Goal: Task Accomplishment & Management: Manage account settings

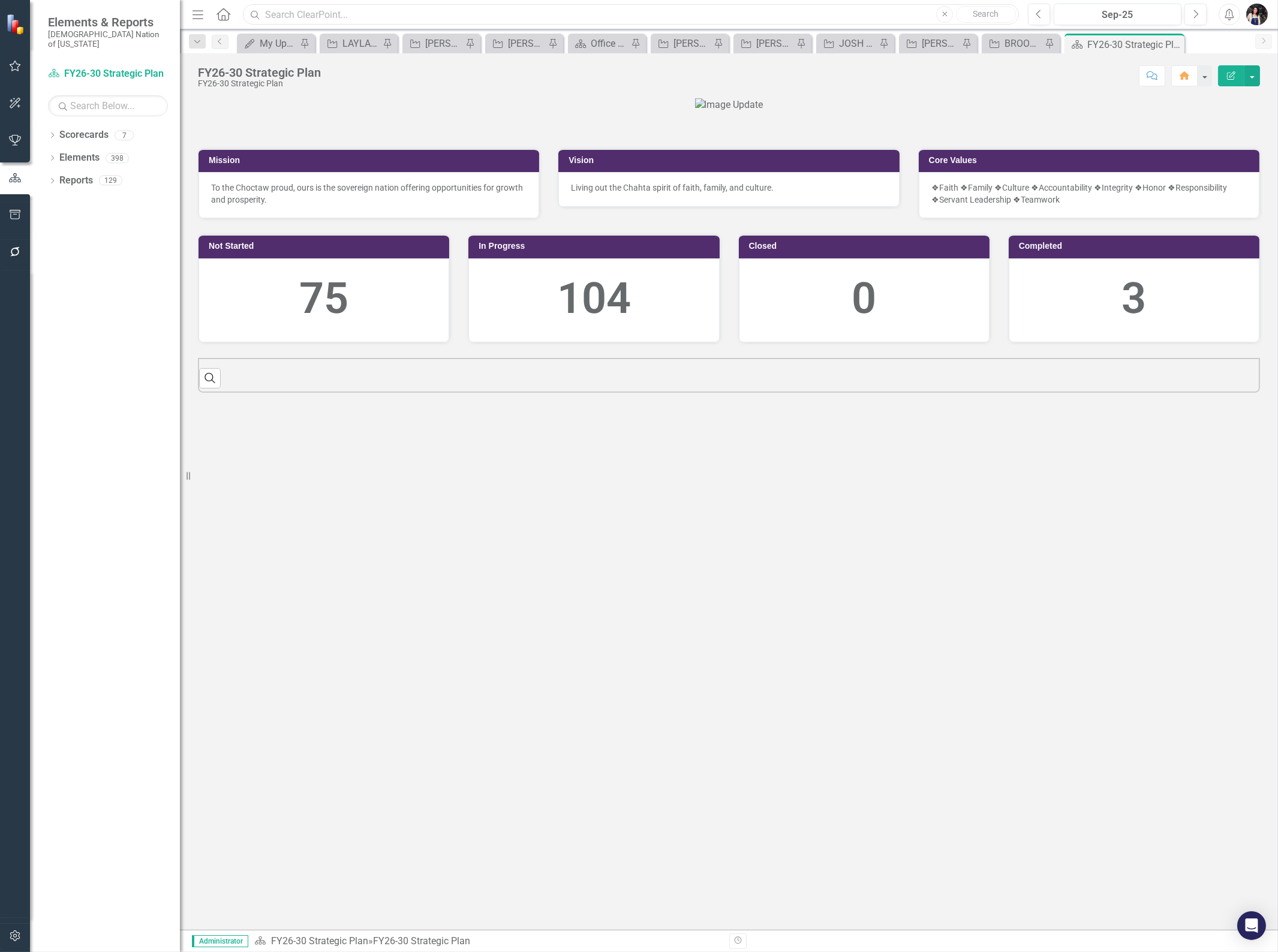
click at [327, 11] on input "text" at bounding box center [631, 15] width 776 height 21
click at [78, 153] on link "Elements" at bounding box center [80, 158] width 40 height 14
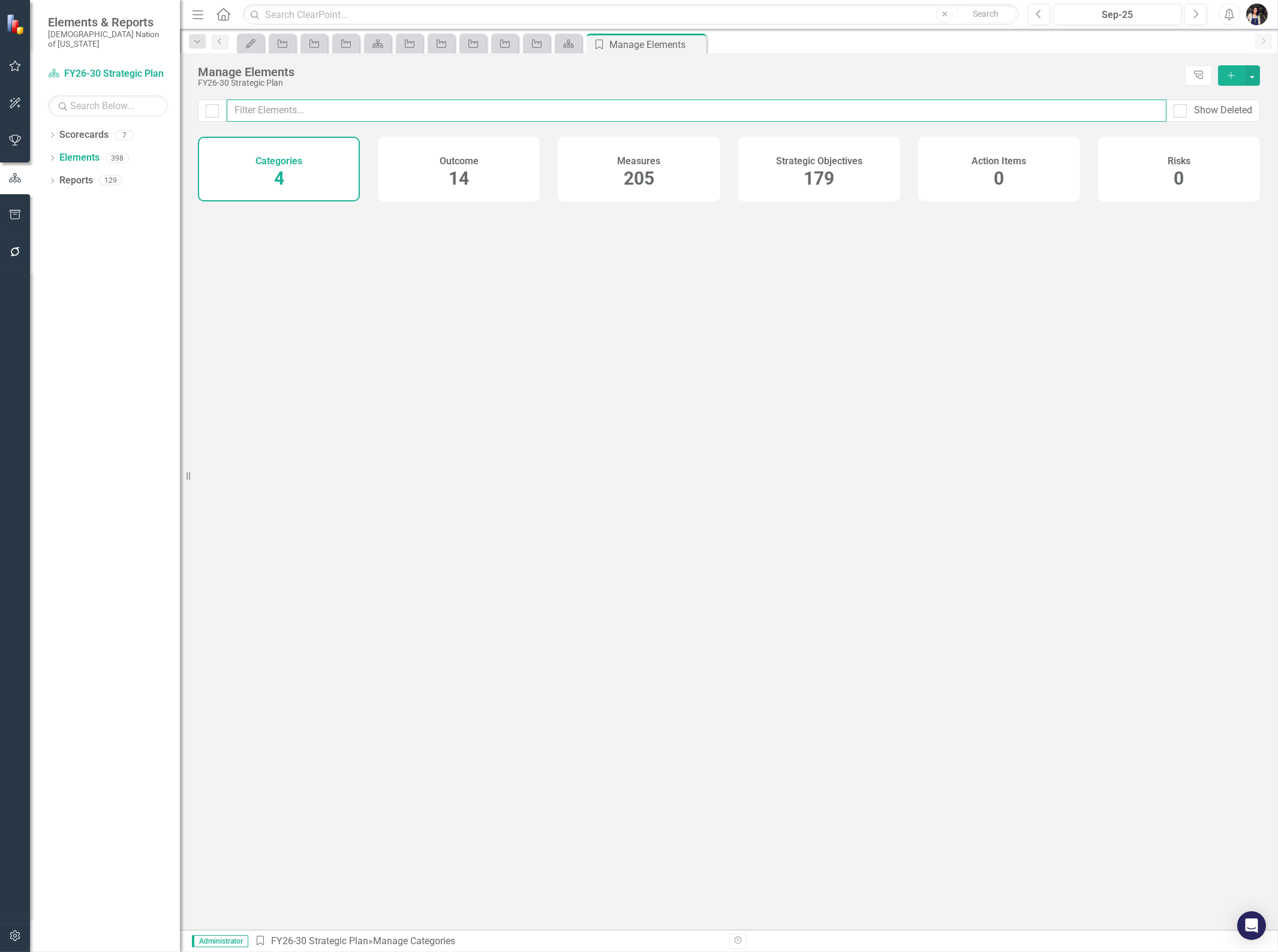
click at [406, 112] on input "text" at bounding box center [696, 111] width 940 height 22
type input "a"
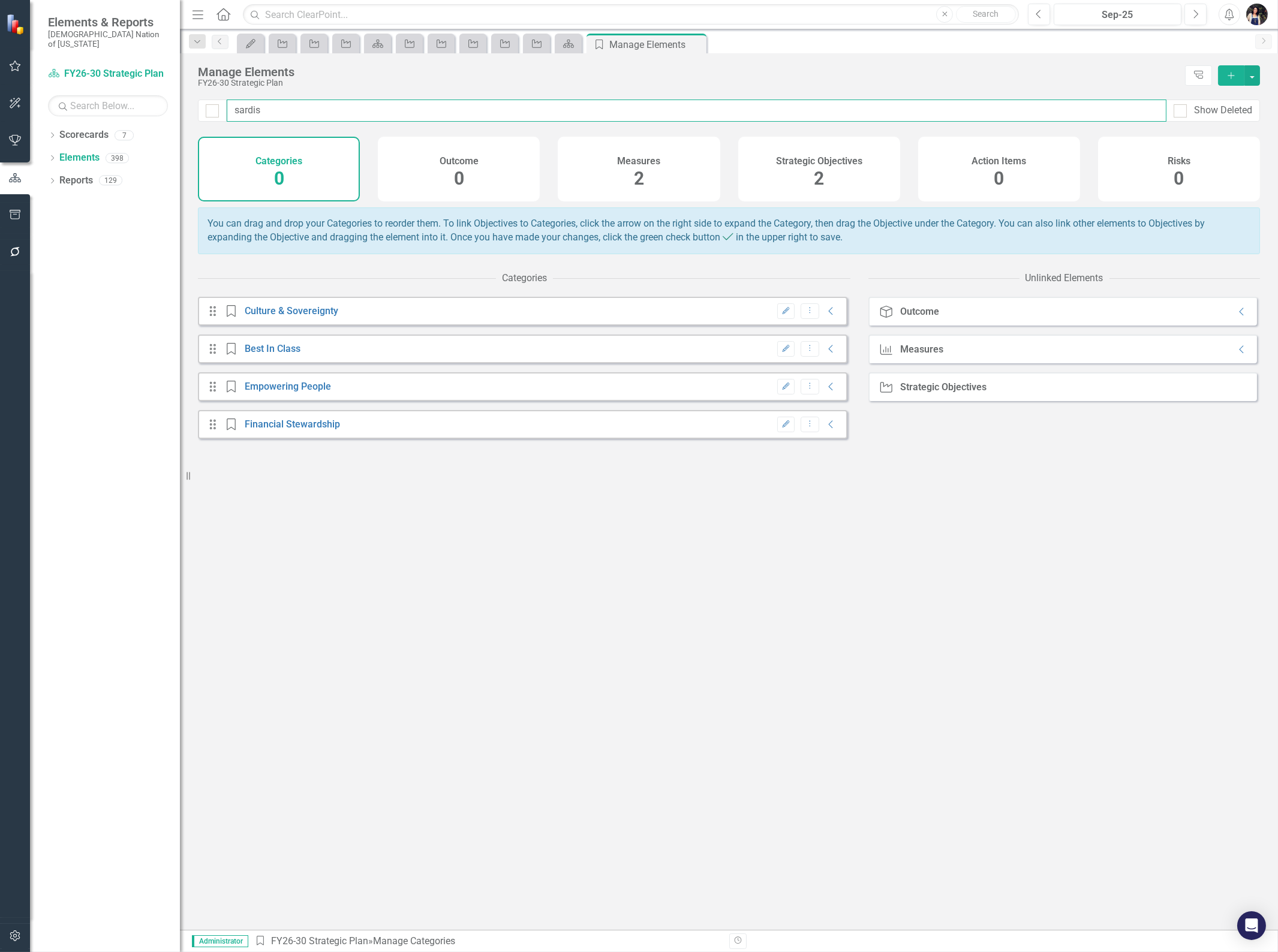
type input "sardis"
click at [813, 165] on h4 "Strategic Objectives" at bounding box center [819, 161] width 86 height 11
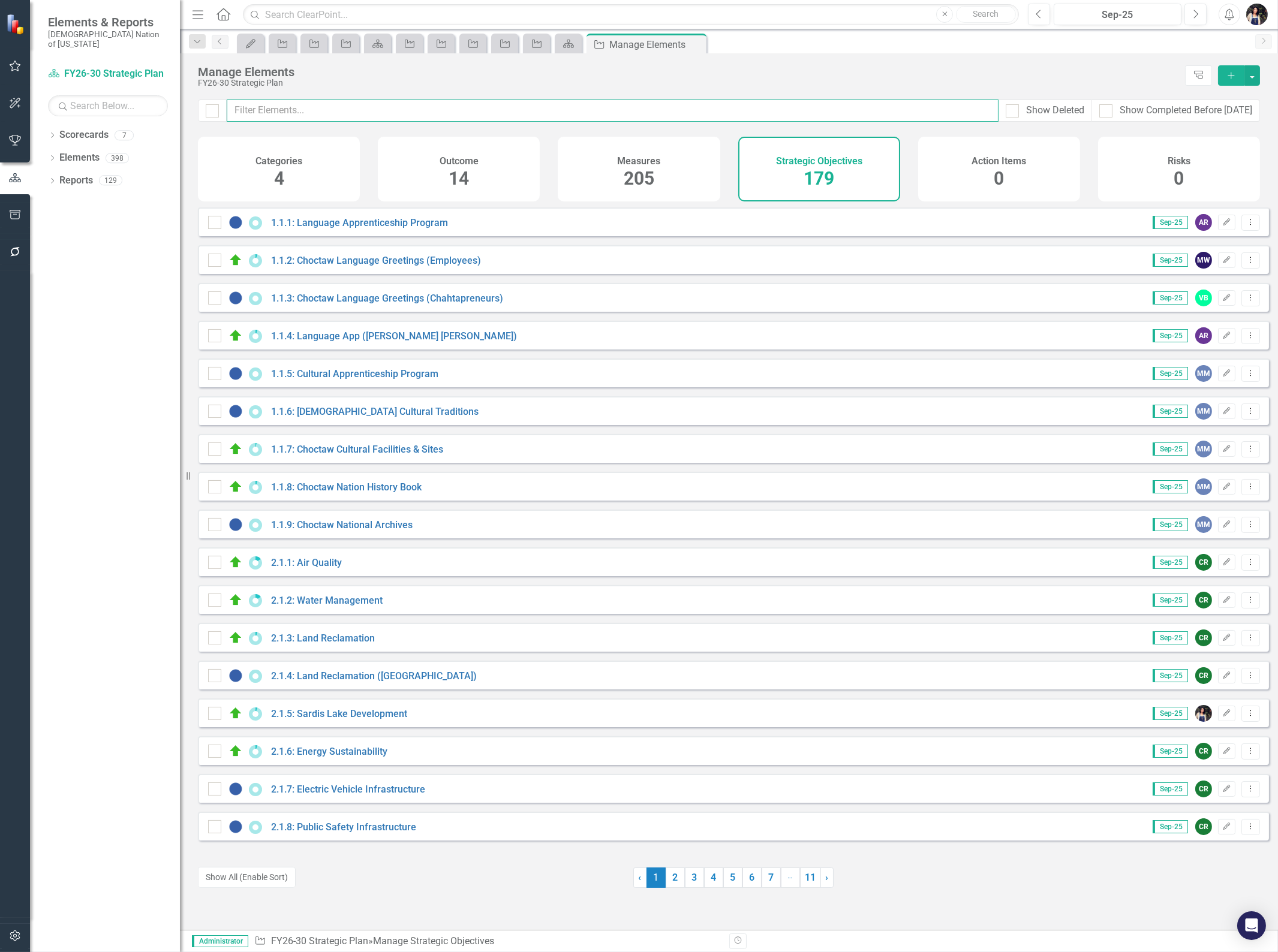
click at [676, 111] on input "text" at bounding box center [612, 111] width 772 height 22
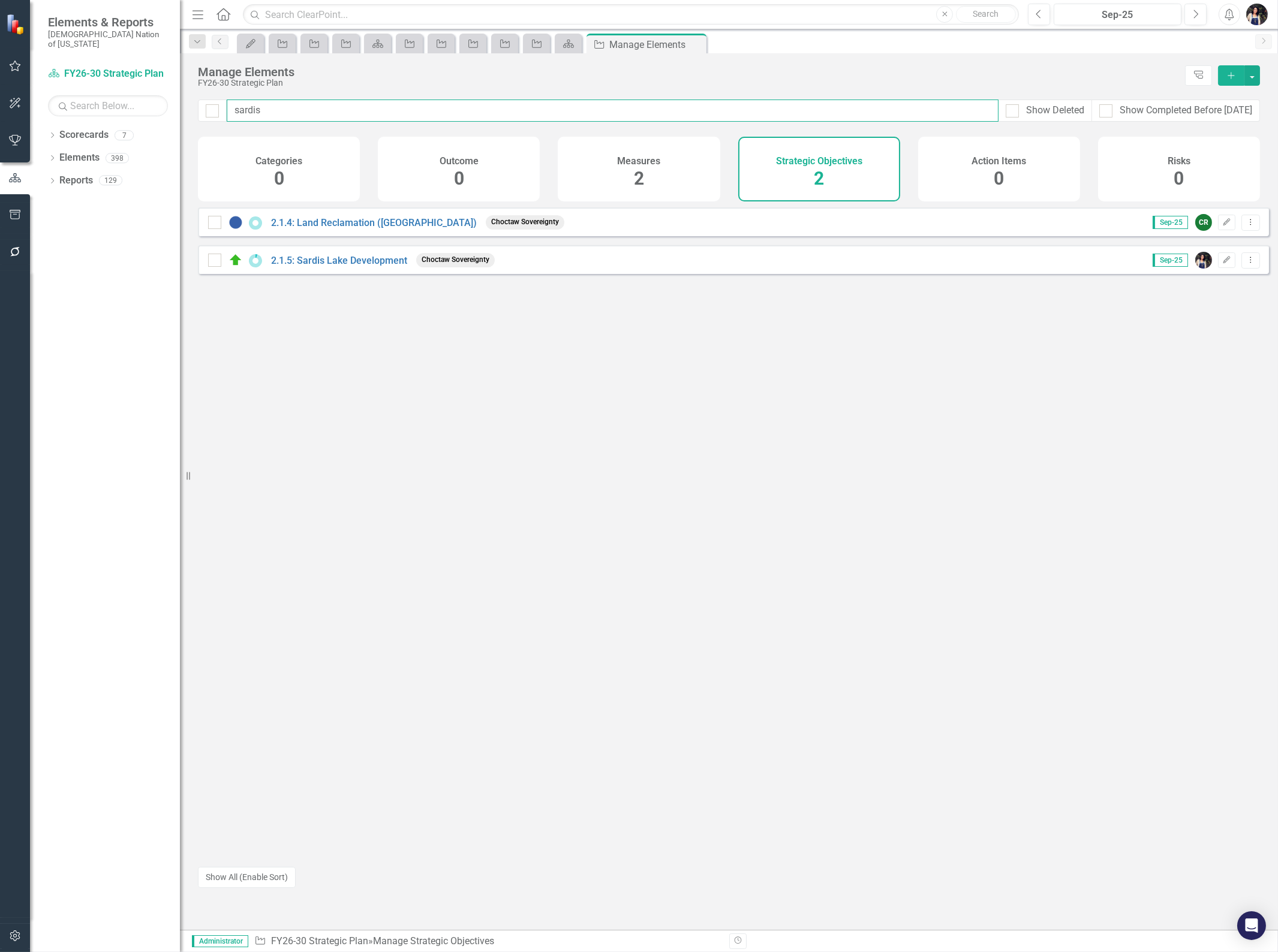
type input "sardis"
click at [390, 265] on link "2.1.5: Sardis Lake Development" at bounding box center [339, 260] width 136 height 11
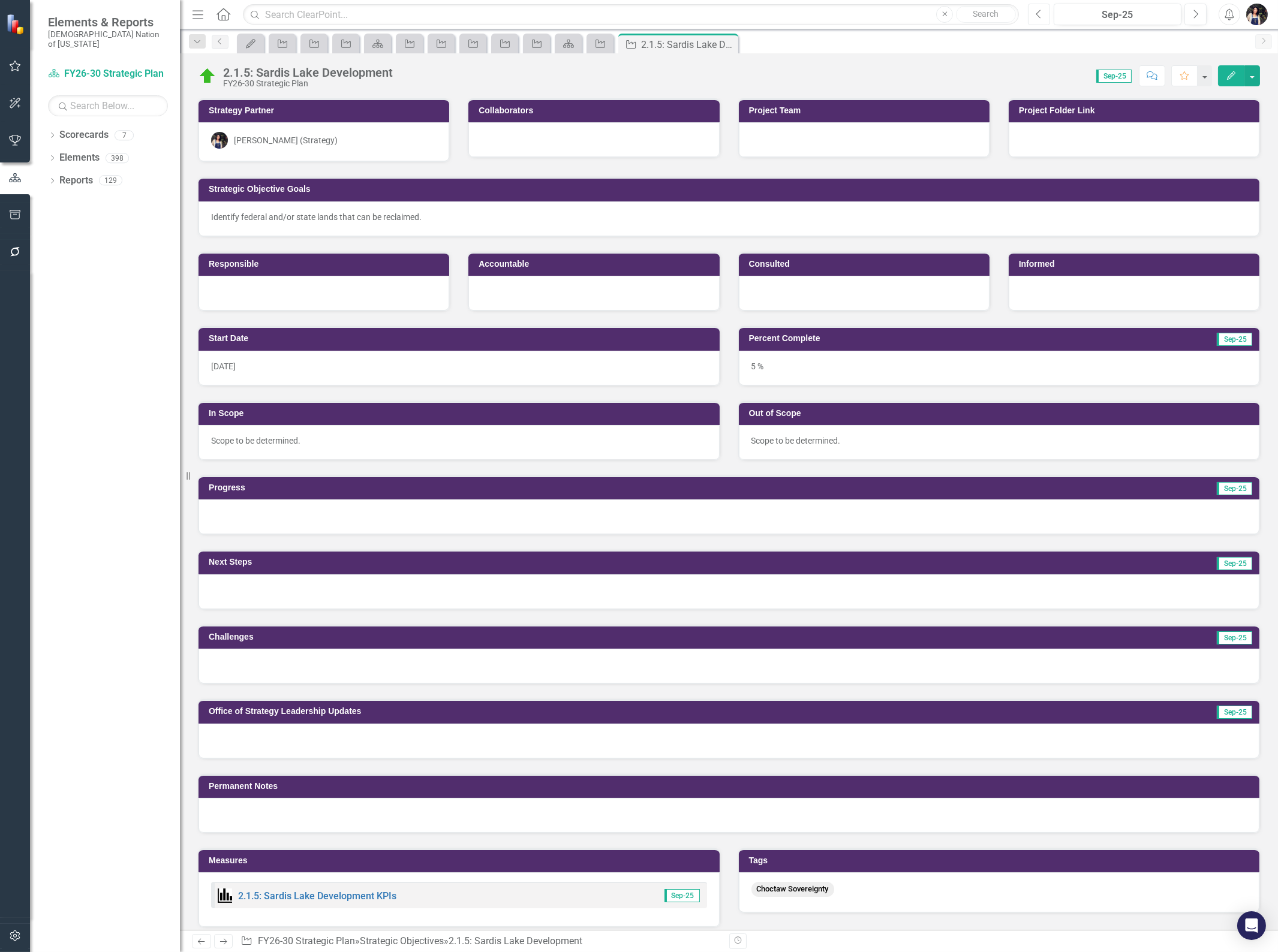
click at [1041, 18] on icon "Previous" at bounding box center [1038, 14] width 7 height 11
click at [90, 151] on link "Elements" at bounding box center [80, 158] width 40 height 14
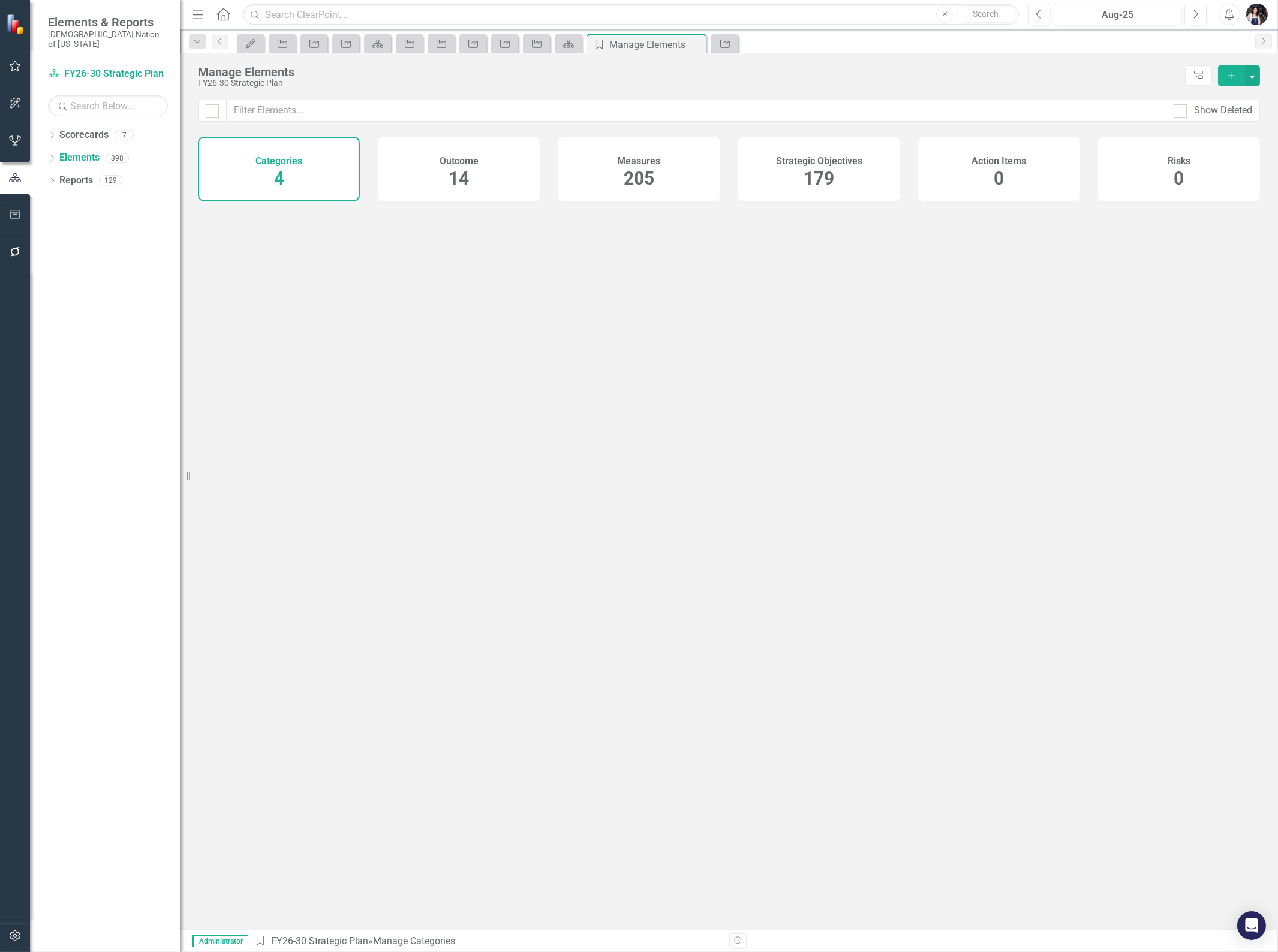
click at [827, 180] on span "179" at bounding box center [819, 178] width 30 height 21
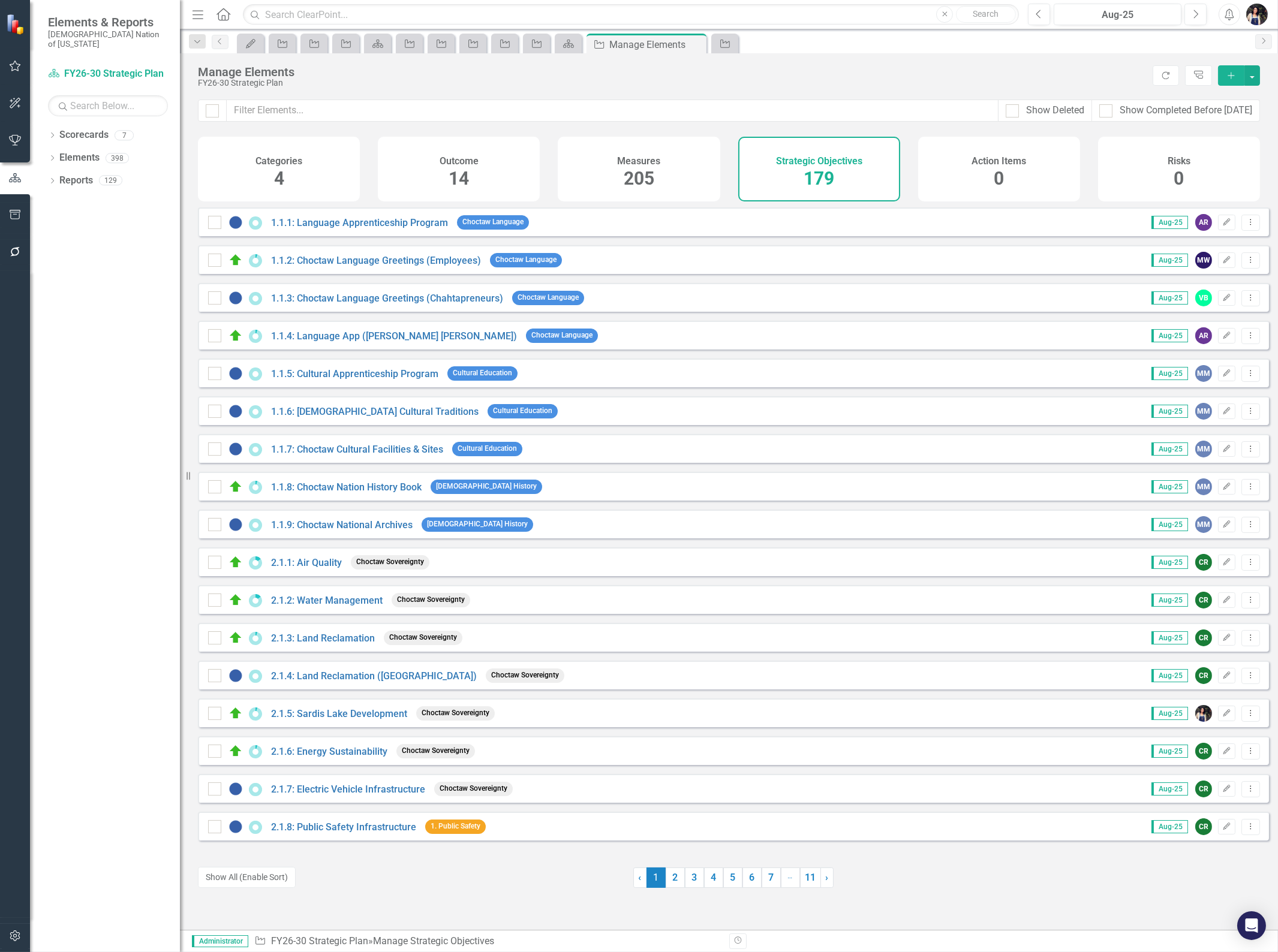
click at [672, 169] on div "Measures 205" at bounding box center [639, 169] width 162 height 65
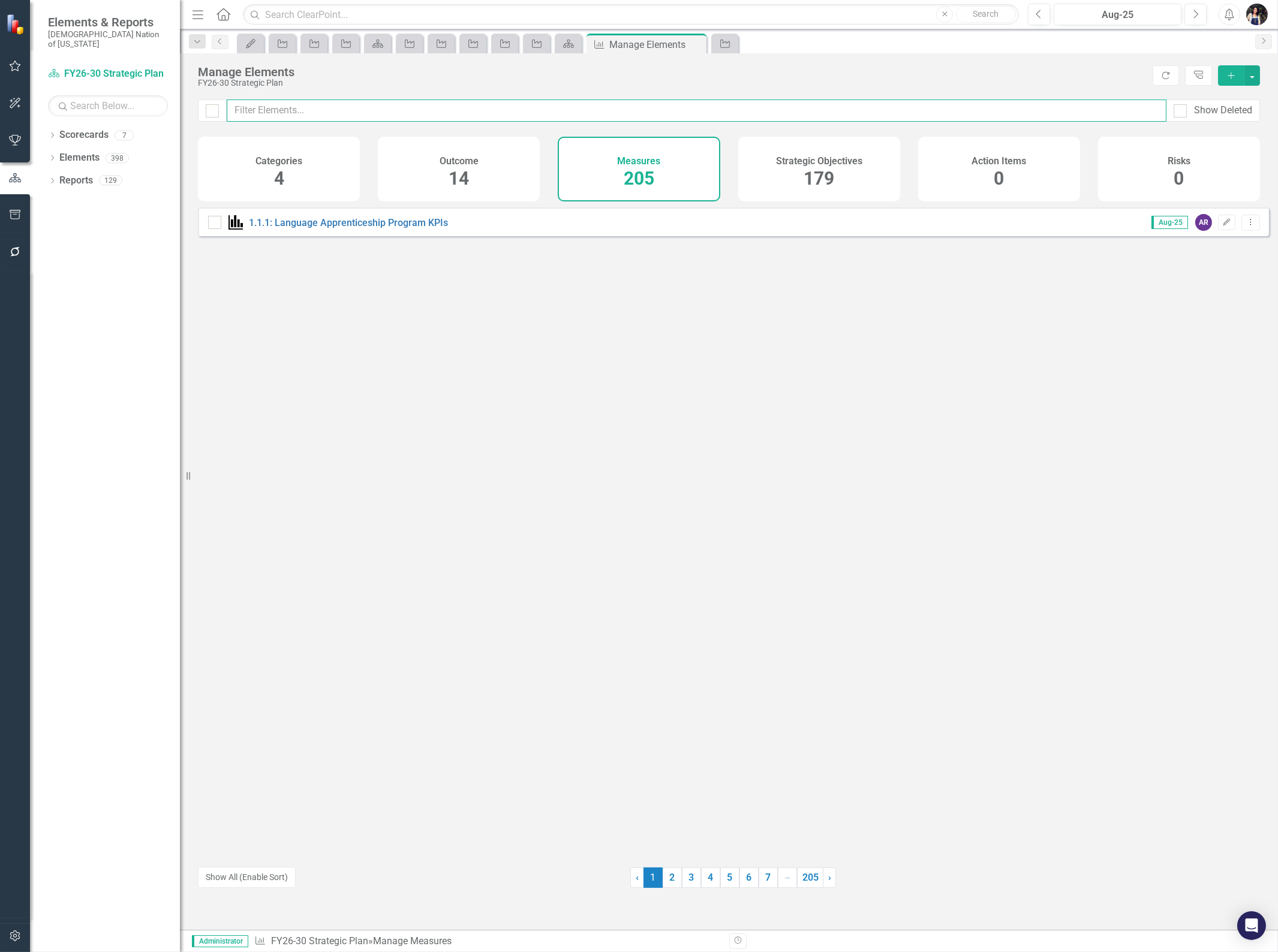
click at [649, 111] on input "text" at bounding box center [696, 111] width 940 height 22
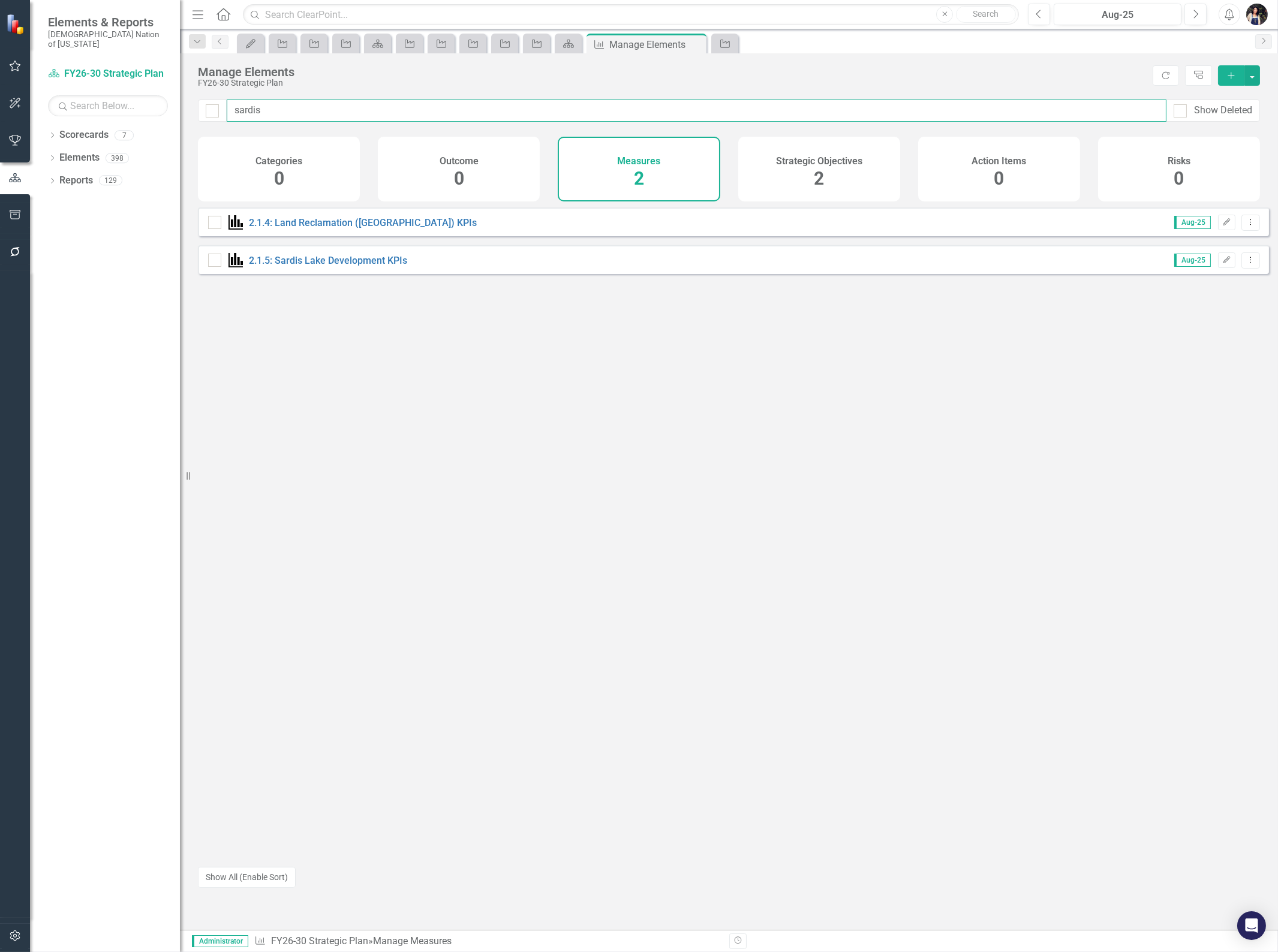
type input "sardis"
click at [1246, 264] on icon "Dropdown Menu" at bounding box center [1251, 260] width 10 height 8
click at [1192, 355] on link "Trash Delete Measure" at bounding box center [1197, 355] width 108 height 22
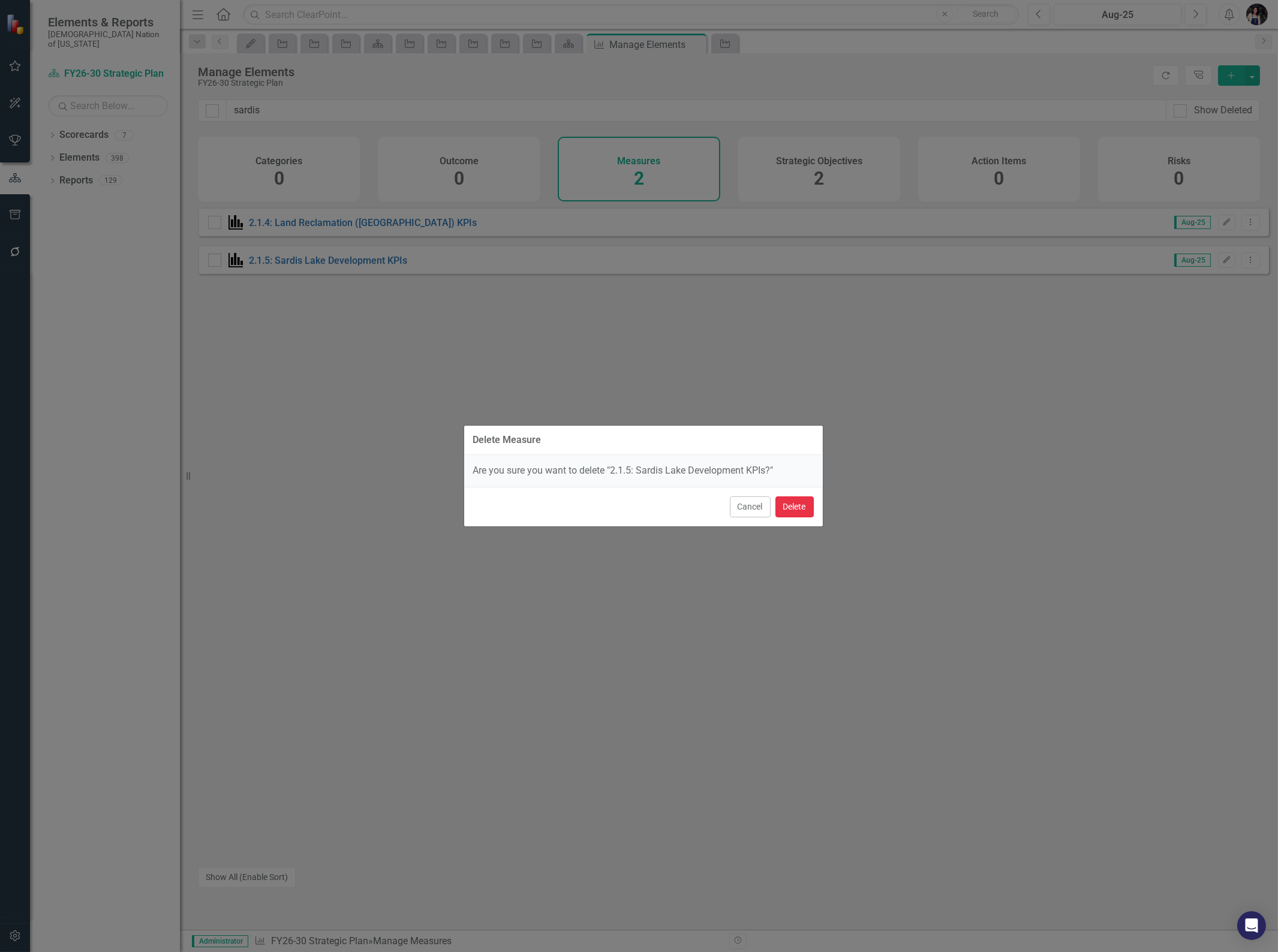
click at [798, 506] on button "Delete" at bounding box center [794, 507] width 38 height 21
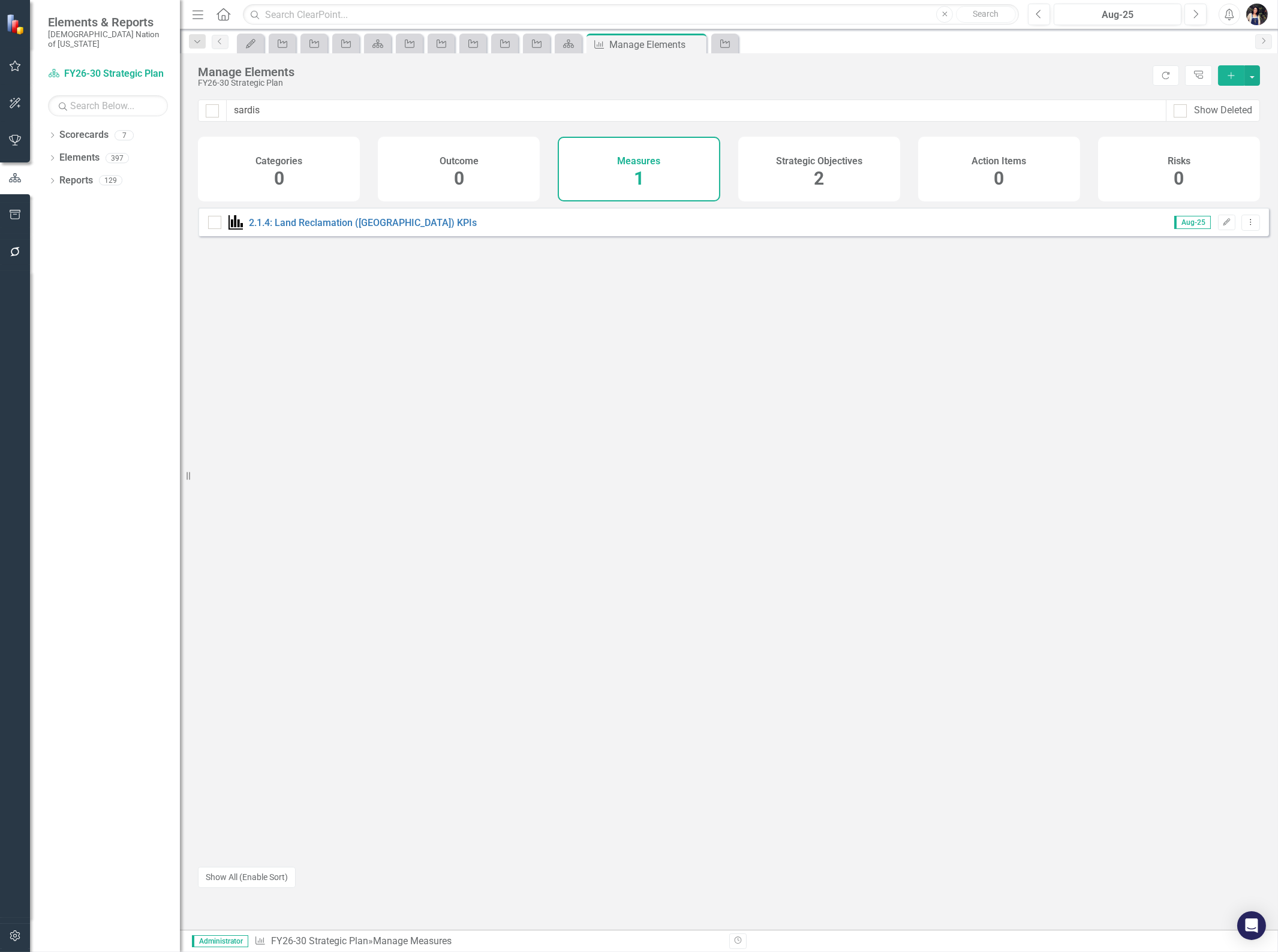
click at [836, 176] on div "Strategic Objectives 2" at bounding box center [819, 169] width 162 height 65
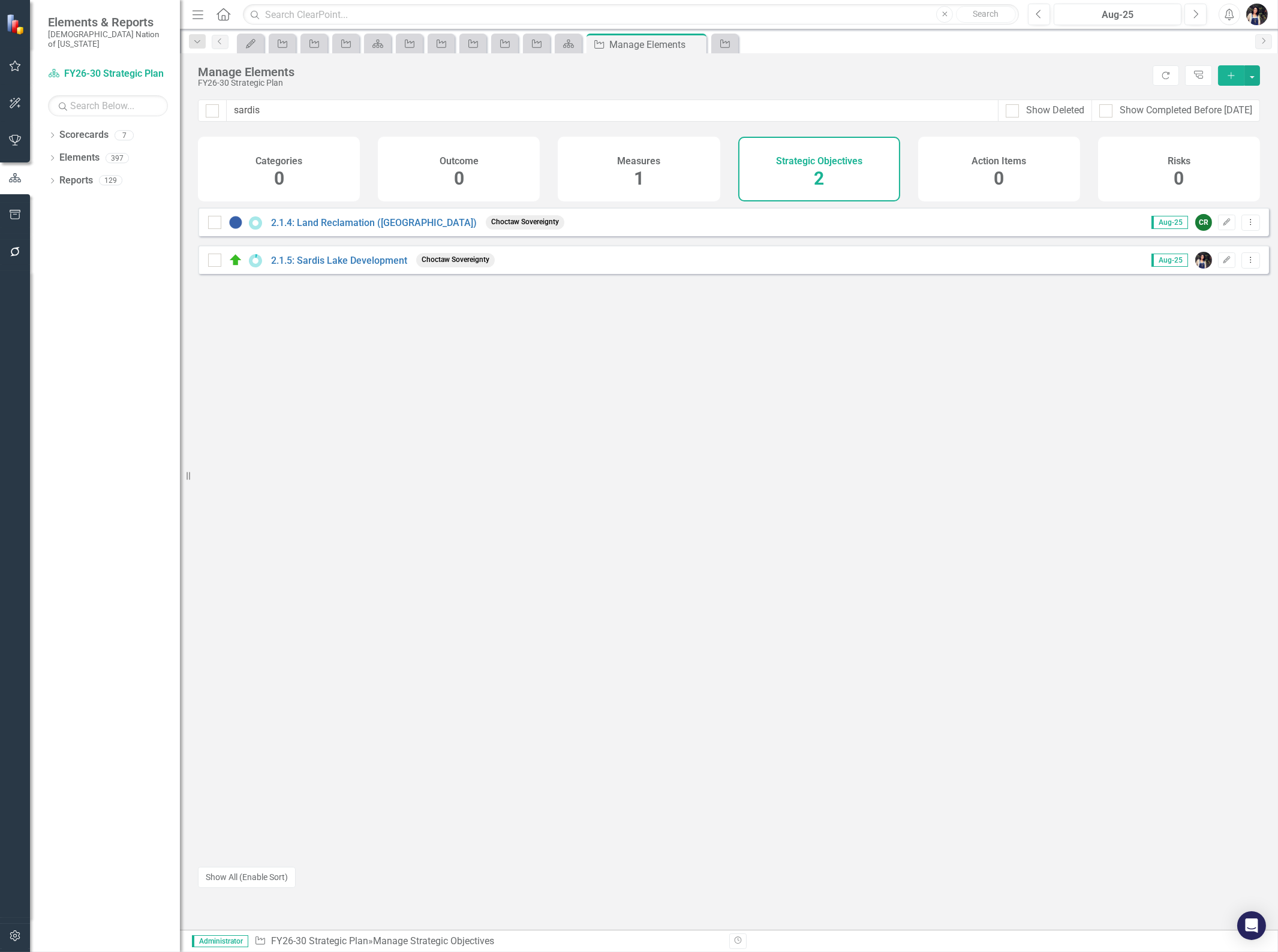
click at [1246, 264] on icon "Dropdown Menu" at bounding box center [1251, 260] width 10 height 8
click at [1187, 355] on link "Trash Delete Strategic Objective" at bounding box center [1175, 355] width 150 height 22
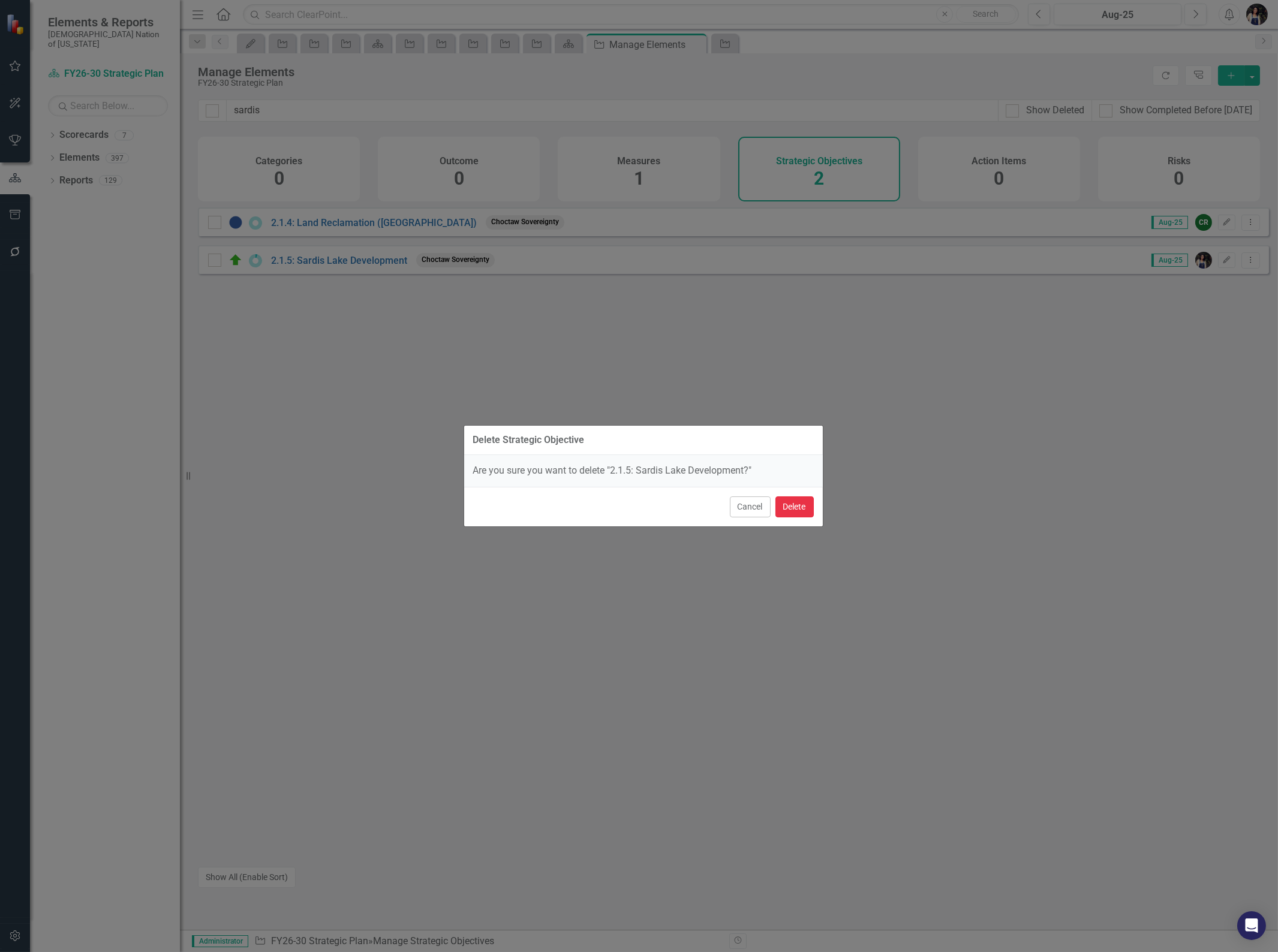
click at [789, 508] on button "Delete" at bounding box center [794, 507] width 38 height 21
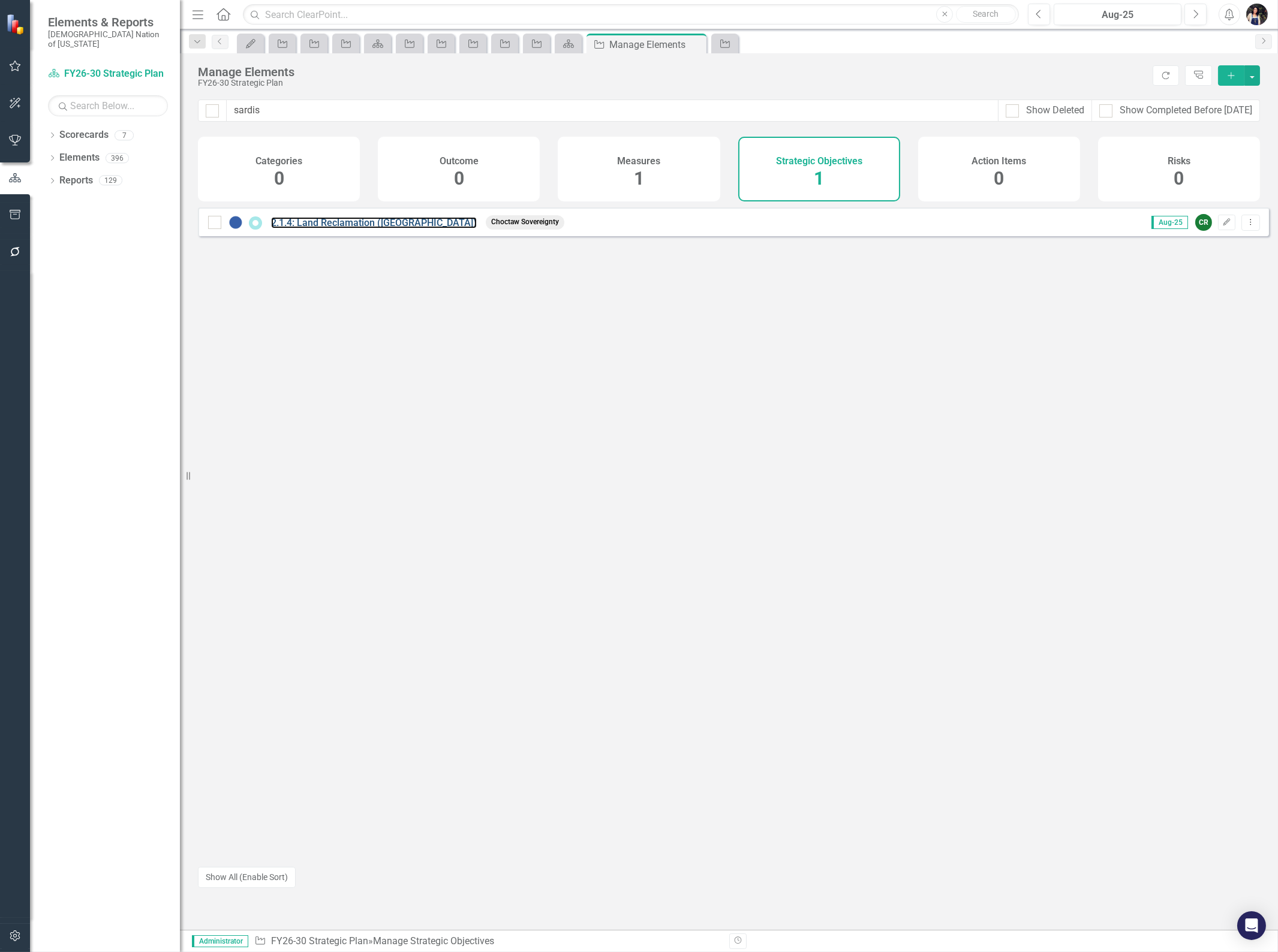
click at [409, 229] on link "2.1.4: Land Reclamation ([GEOGRAPHIC_DATA])" at bounding box center [374, 222] width 206 height 11
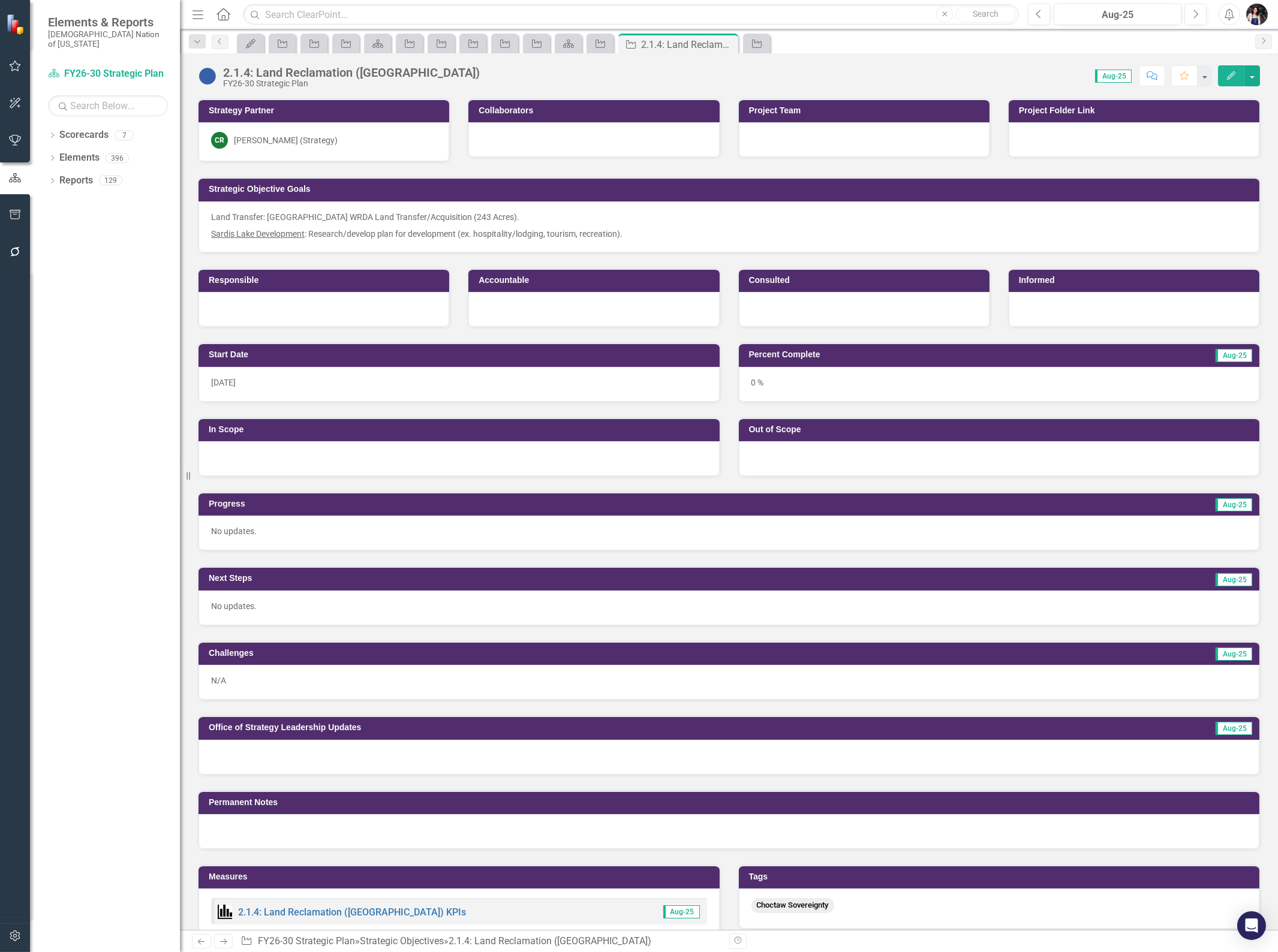
click at [392, 74] on div "2.1.4: Land Reclamation ([GEOGRAPHIC_DATA])" at bounding box center [351, 72] width 257 height 13
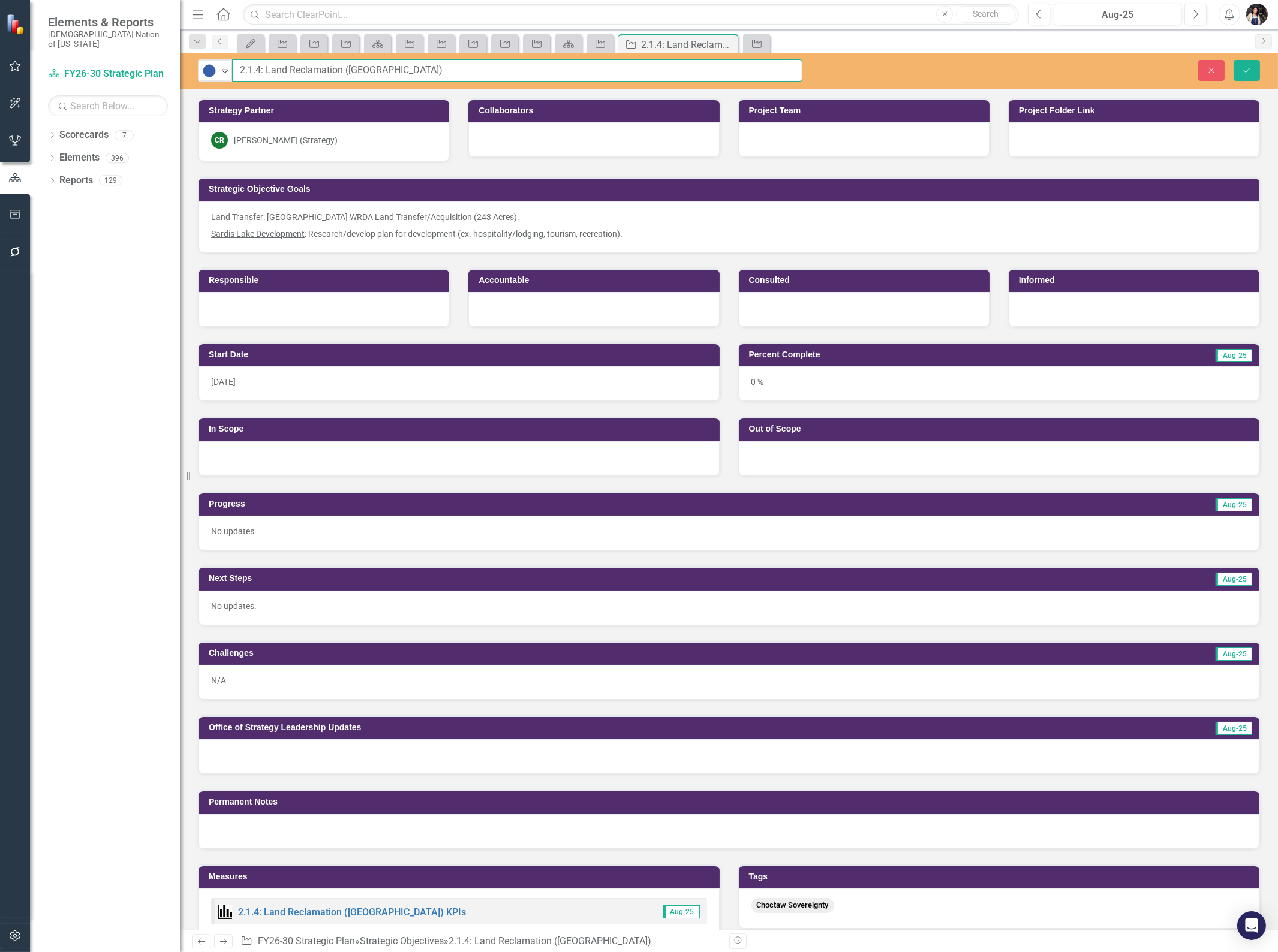
click at [435, 74] on input "2.1.4: Land Reclamation ([GEOGRAPHIC_DATA])" at bounding box center [517, 71] width 570 height 22
type input "2.1.4: Sardis Lake - Land Reclamation and Development"
click at [529, 139] on div at bounding box center [594, 139] width 251 height 35
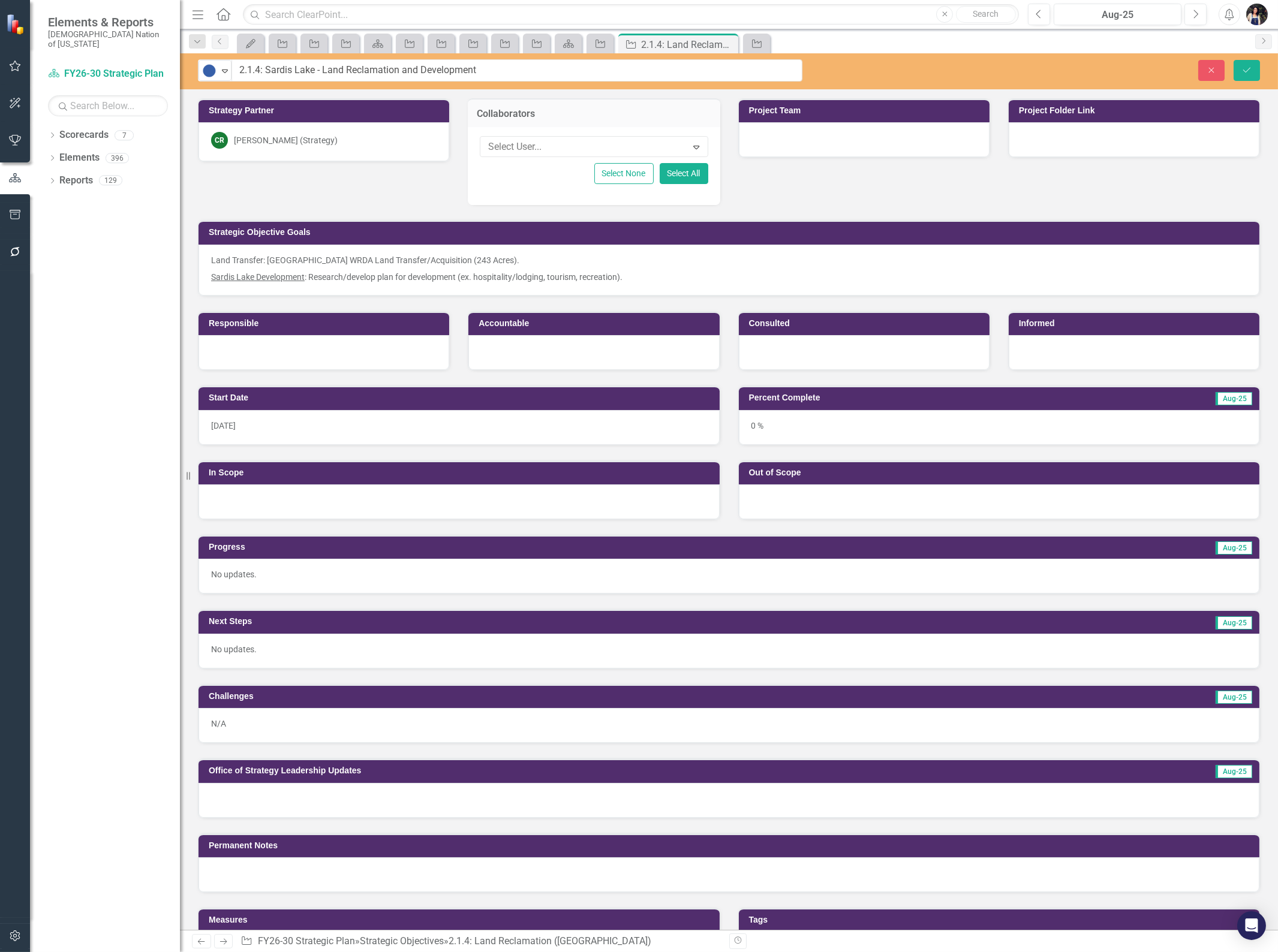
click at [528, 145] on div at bounding box center [585, 147] width 204 height 16
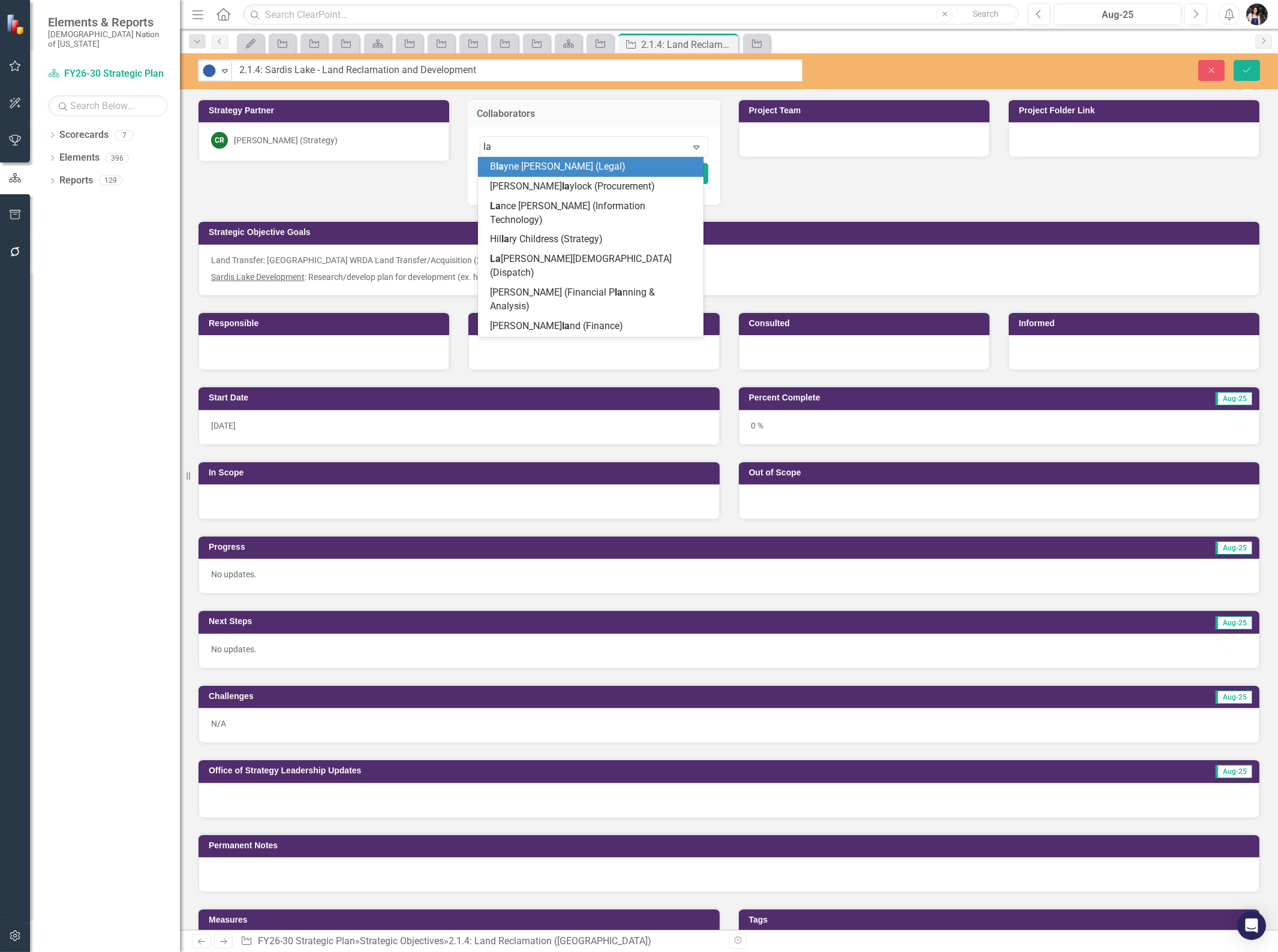
type input "lay"
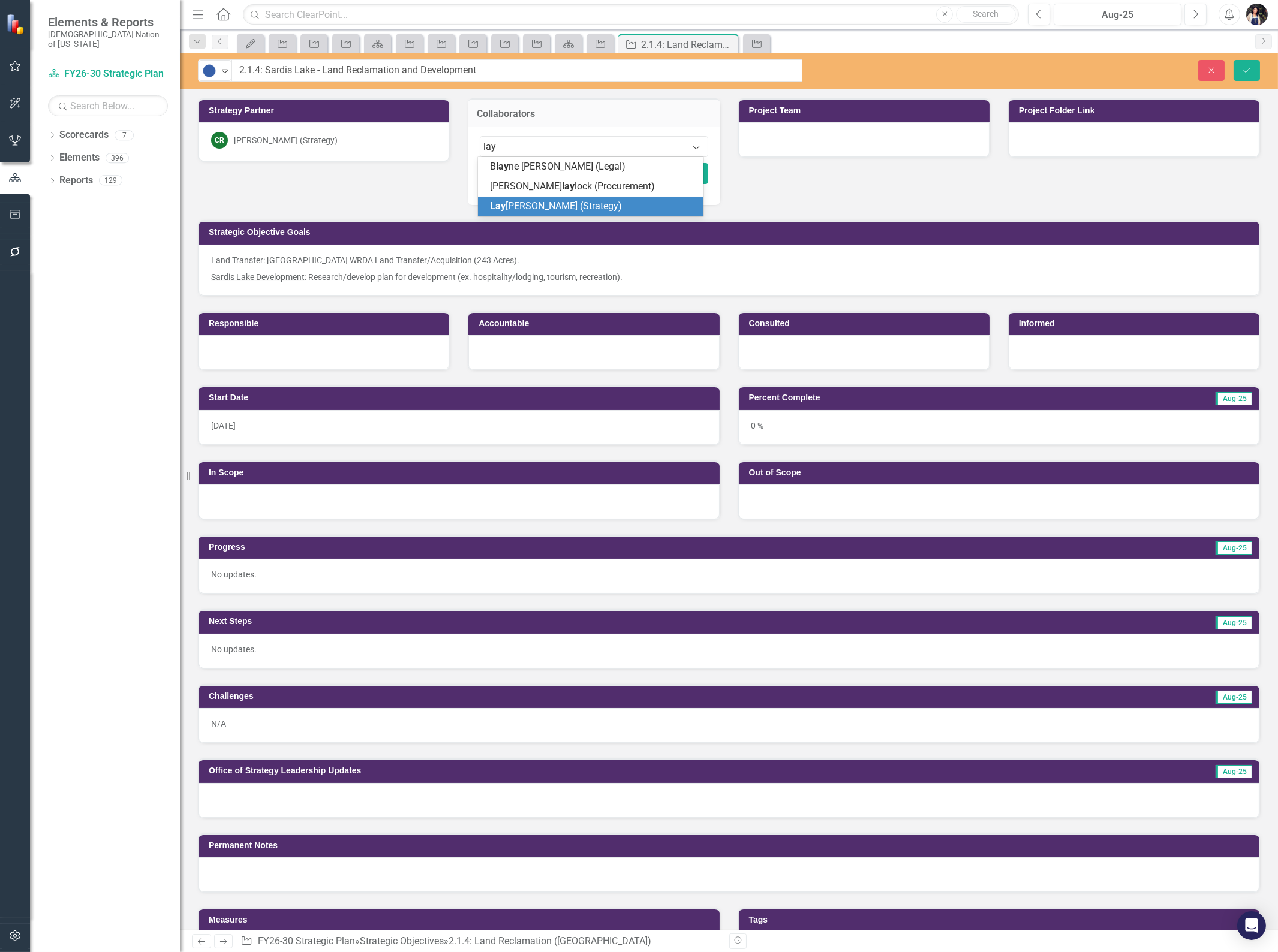
click at [571, 206] on span "Lay [PERSON_NAME] (Strategy)" at bounding box center [555, 206] width 132 height 11
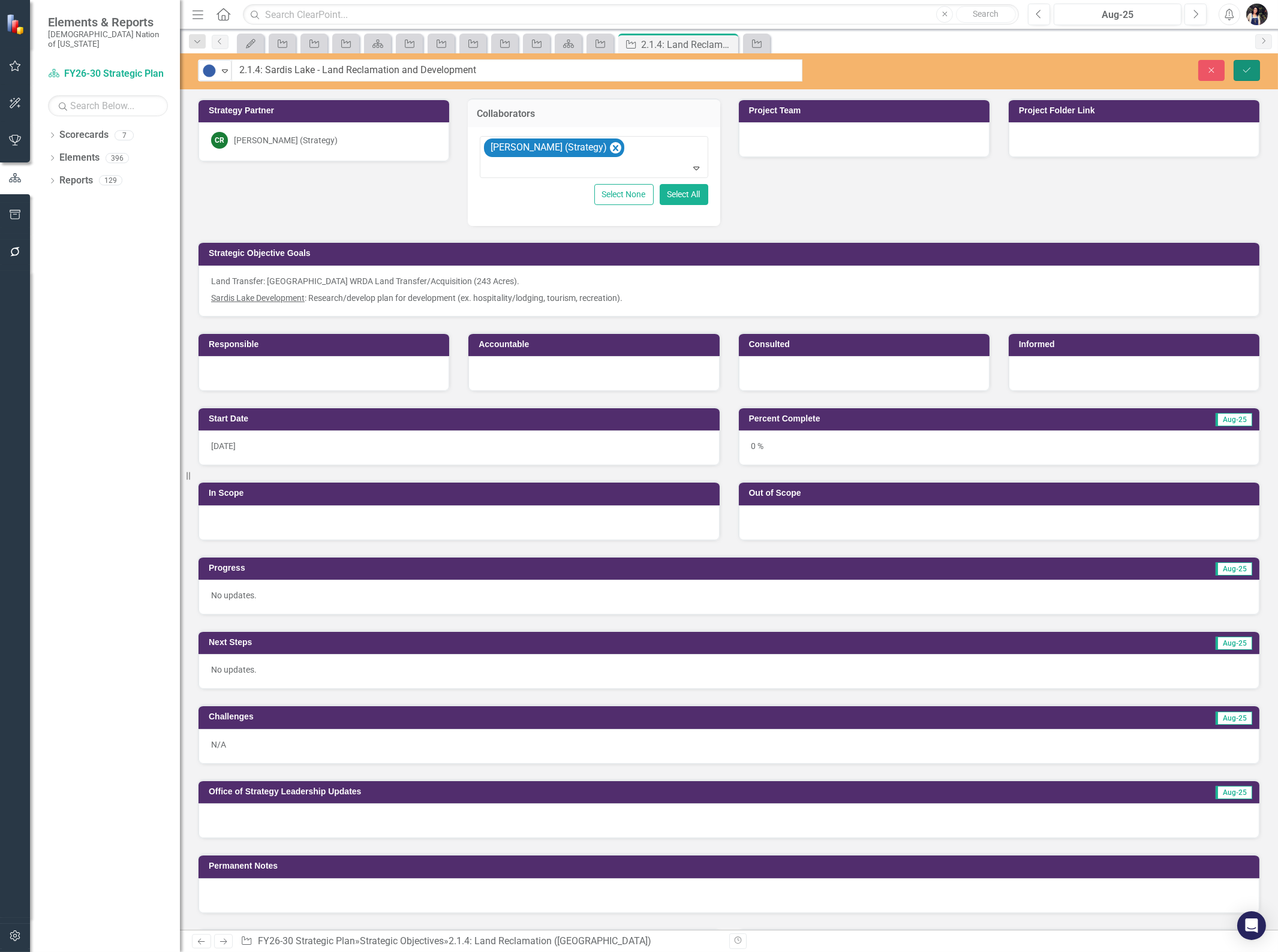
click at [1246, 69] on icon "Save" at bounding box center [1246, 69] width 11 height 8
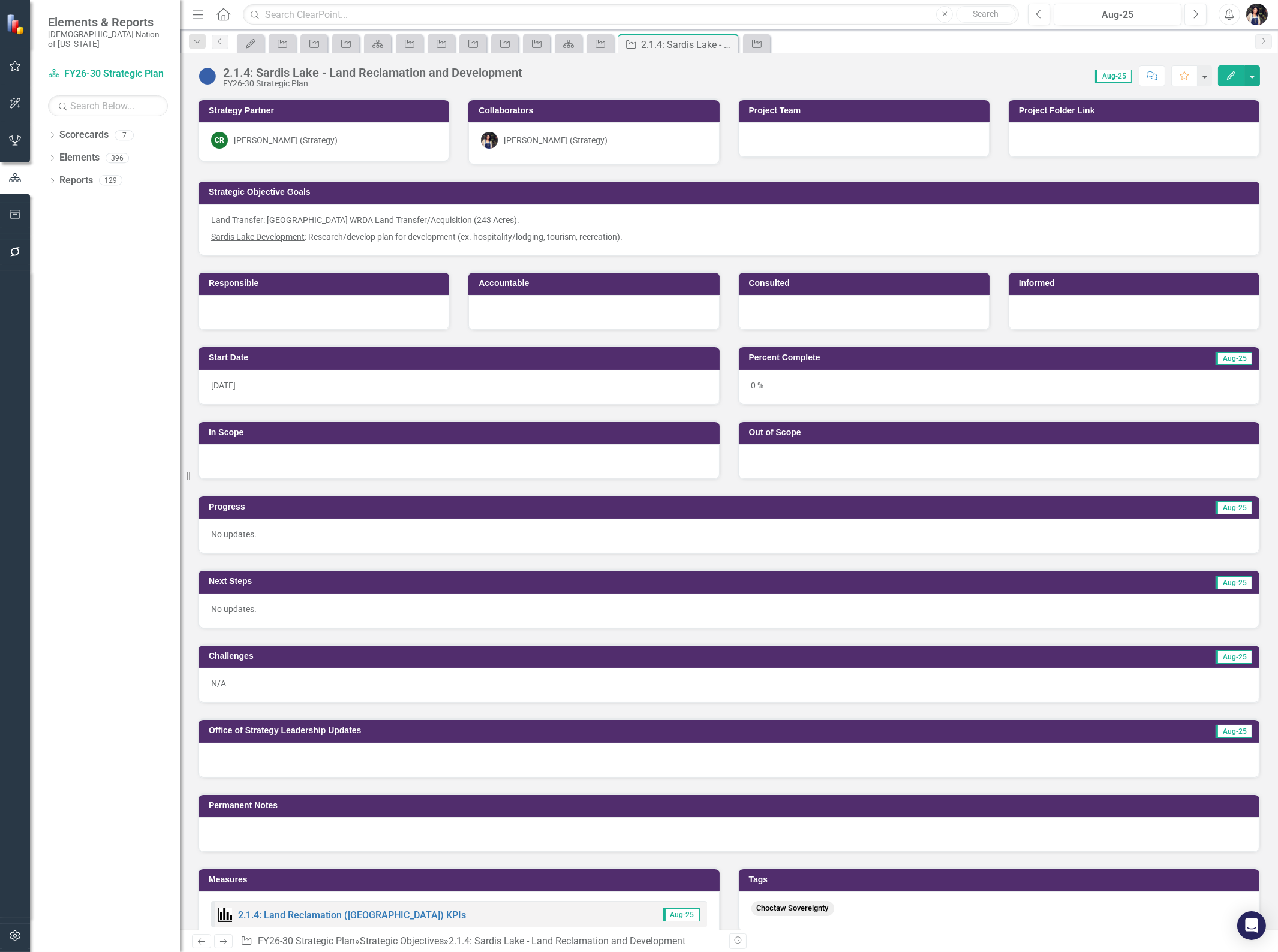
click at [432, 74] on div "2.1.4: Sardis Lake - Land Reclamation and Development" at bounding box center [372, 72] width 299 height 13
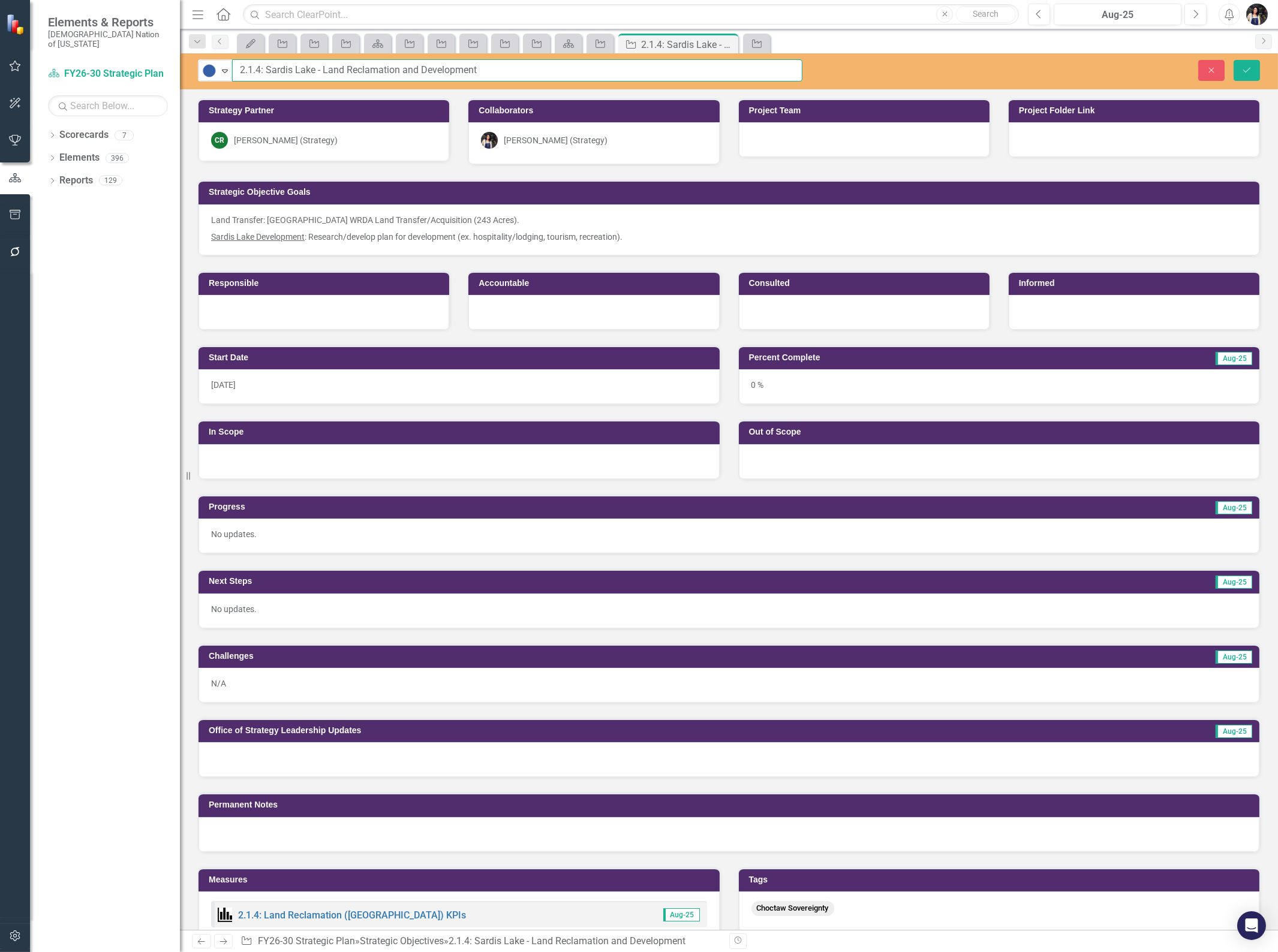
click at [490, 67] on input "2.1.4: Sardis Lake - Land Reclamation and Development" at bounding box center [517, 71] width 570 height 22
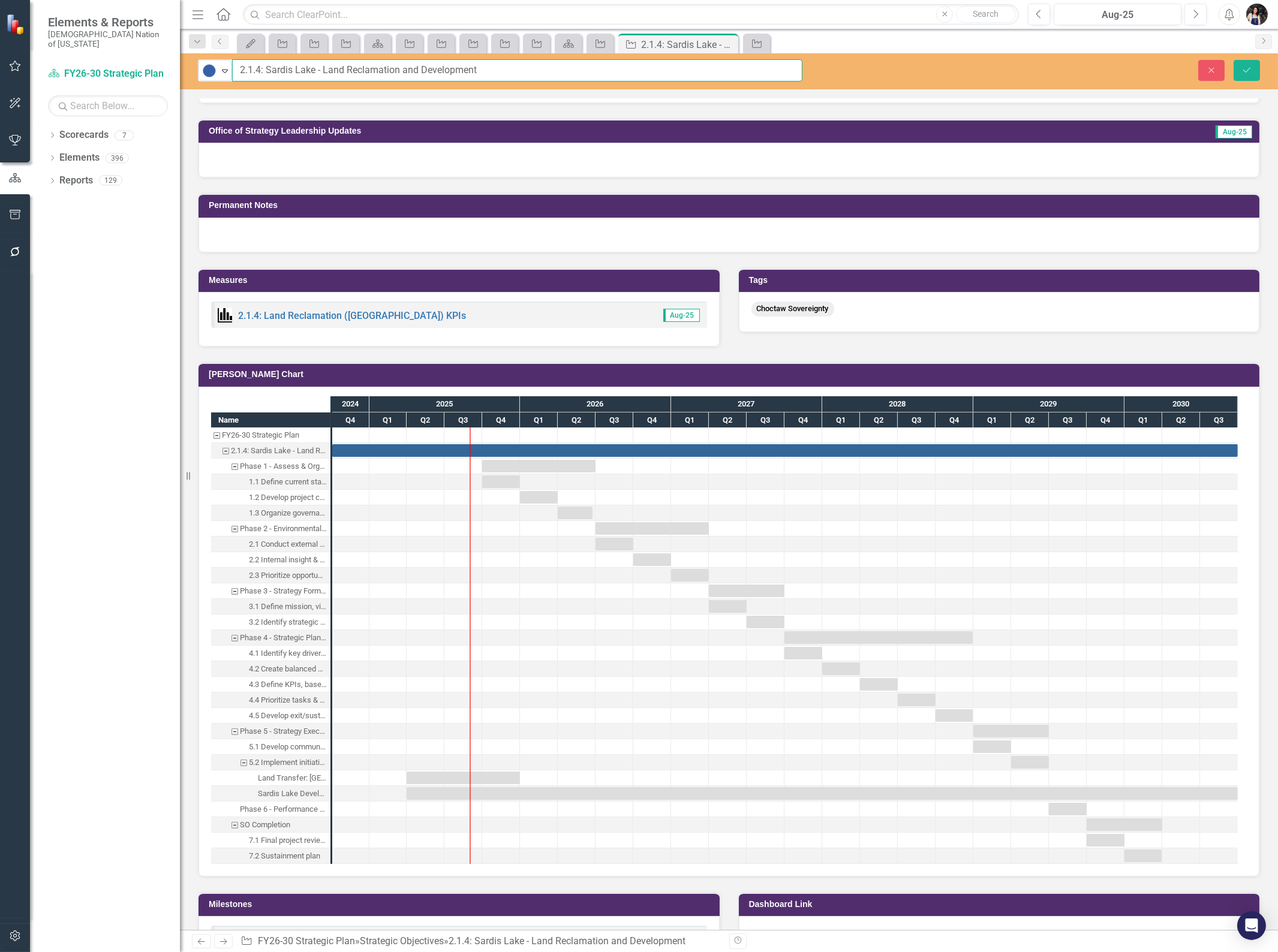
scroll to position [66, 0]
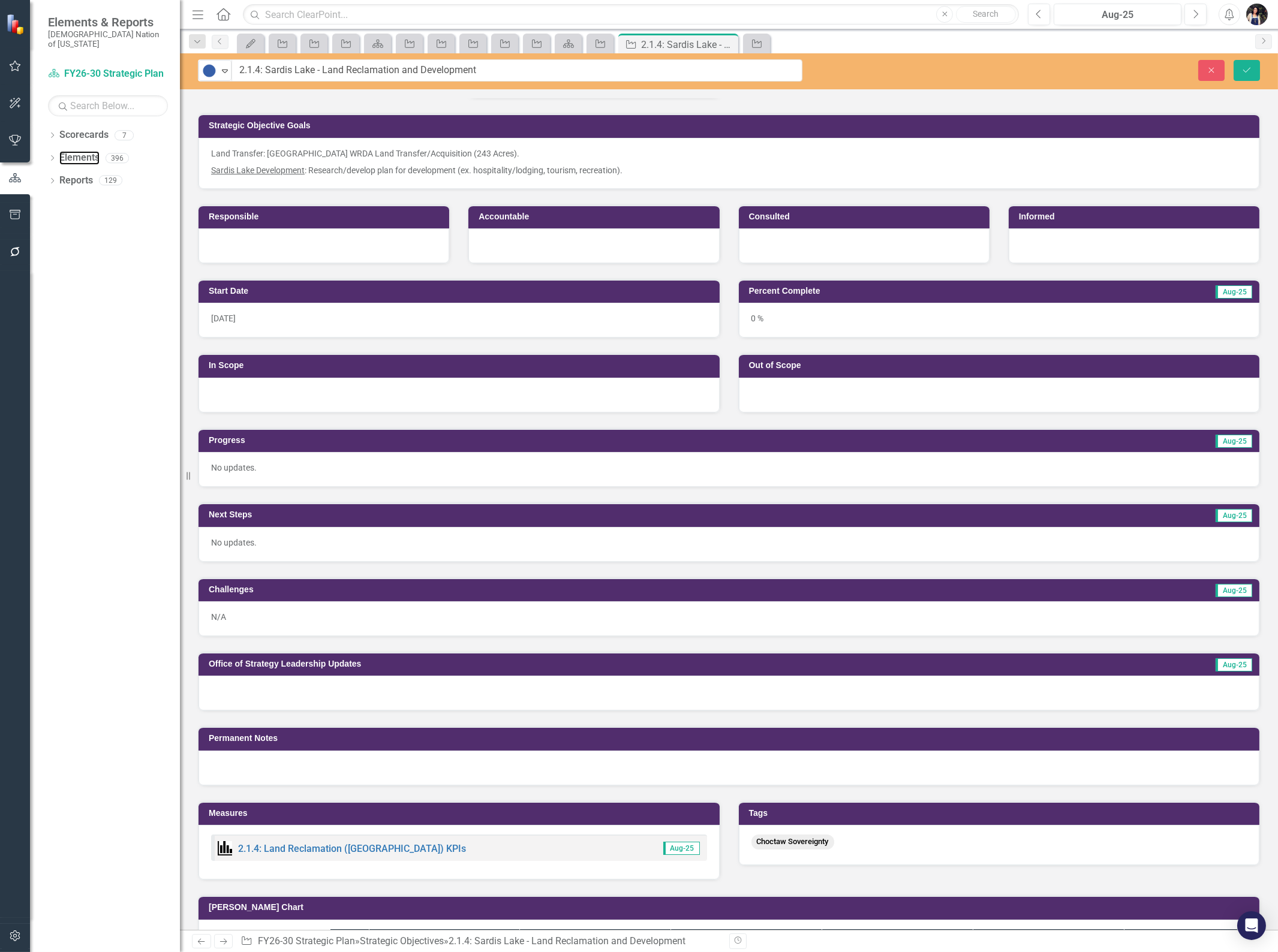
click at [91, 151] on link "Elements" at bounding box center [80, 158] width 40 height 14
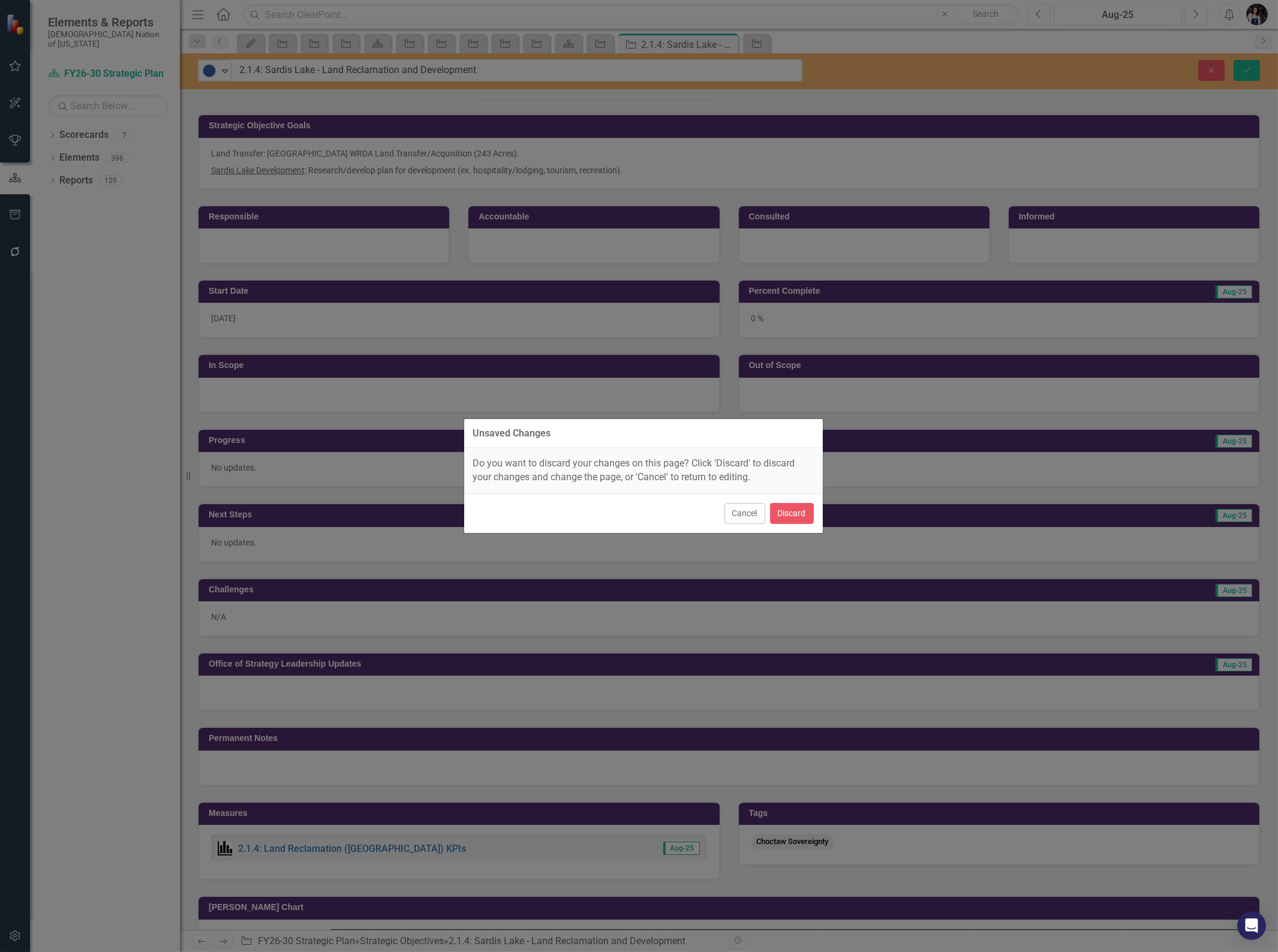
click at [749, 521] on button "Cancel" at bounding box center [744, 513] width 41 height 21
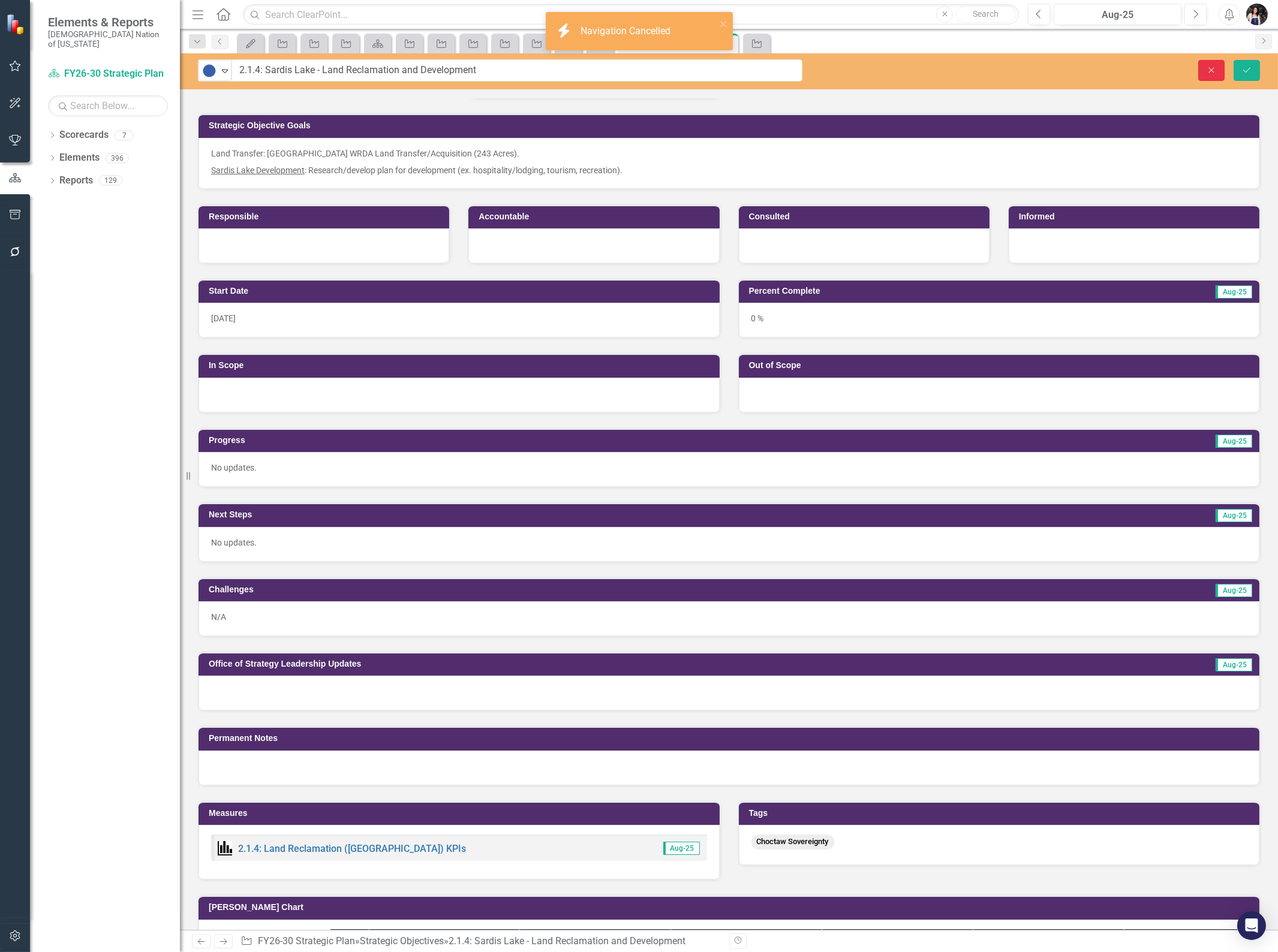
click at [1204, 75] on button "Close" at bounding box center [1212, 70] width 27 height 21
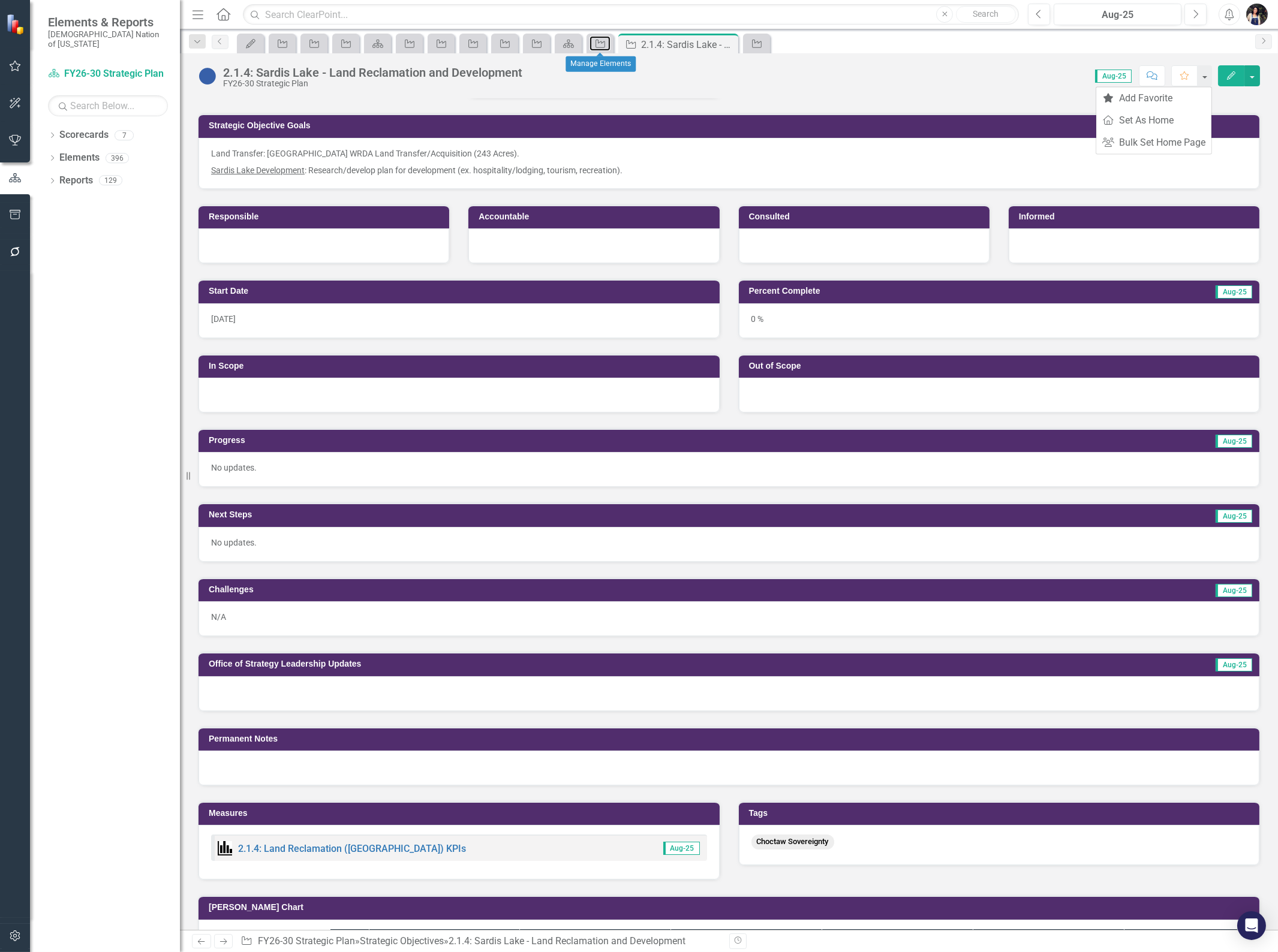
click at [602, 44] on icon "Strategic Objective" at bounding box center [600, 44] width 12 height 10
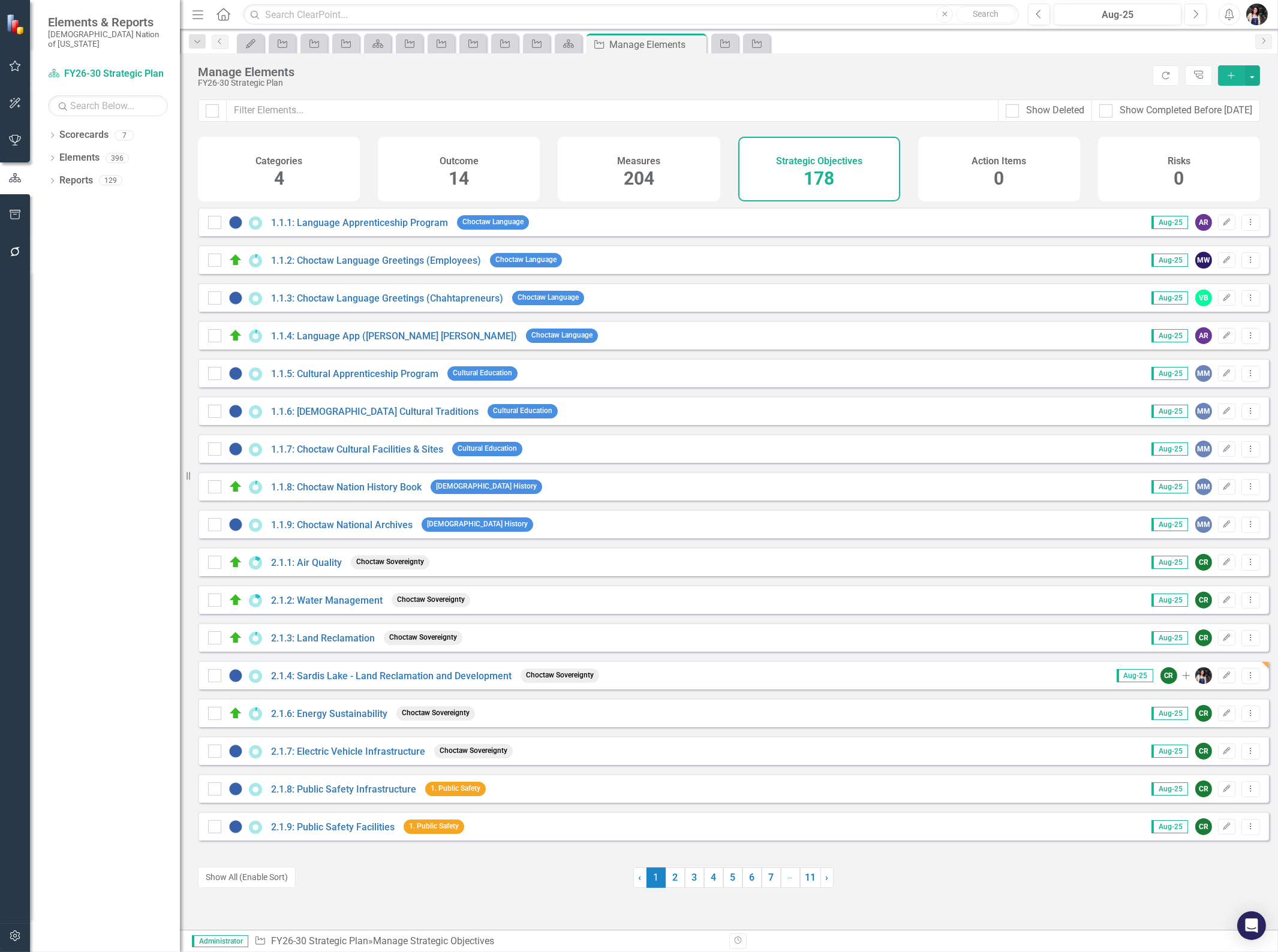
click at [653, 168] on span "204" at bounding box center [639, 178] width 30 height 21
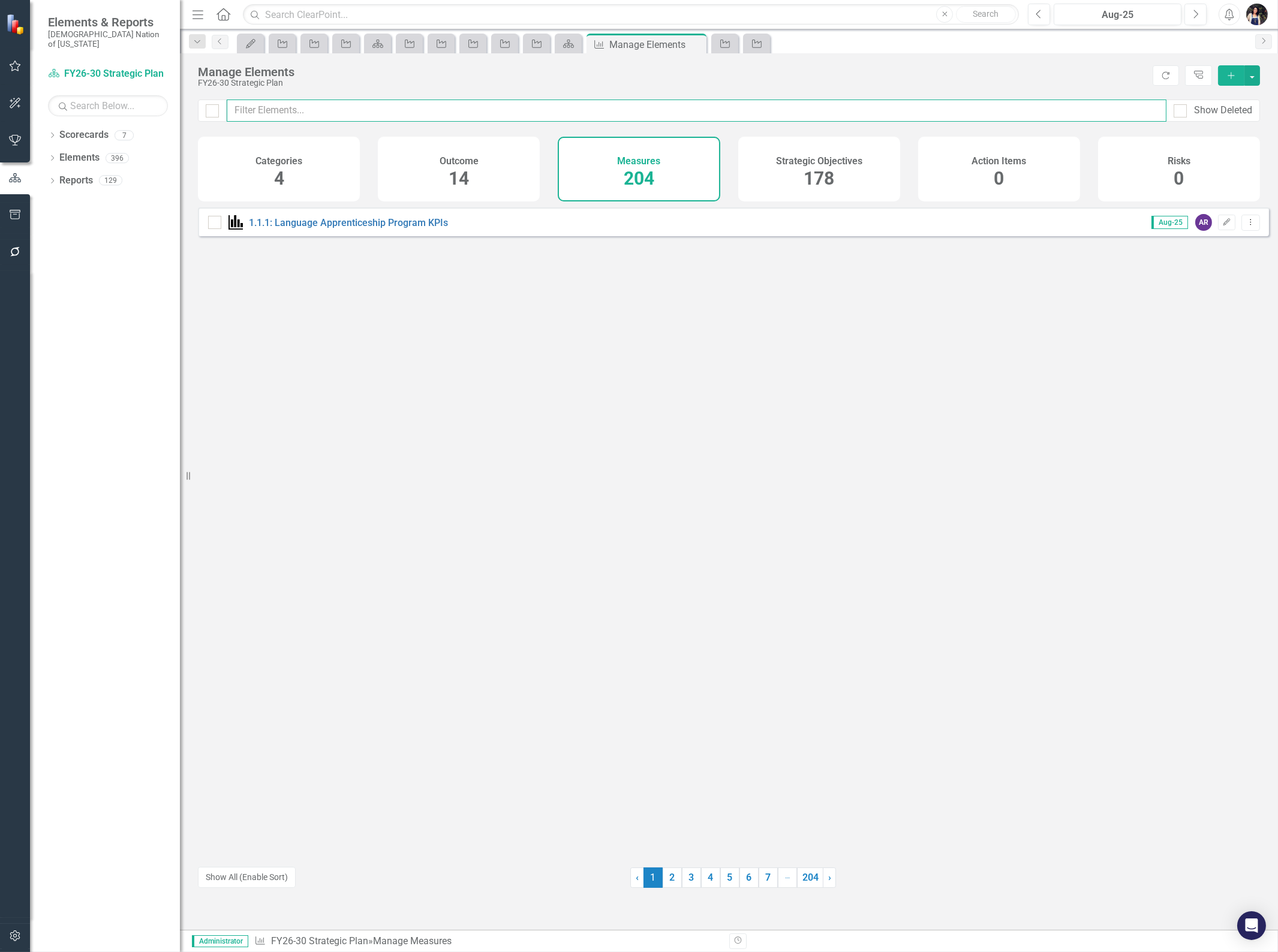
click at [675, 111] on input "text" at bounding box center [696, 111] width 940 height 22
type input "sardis"
click at [1218, 230] on button "Edit" at bounding box center [1227, 222] width 18 height 15
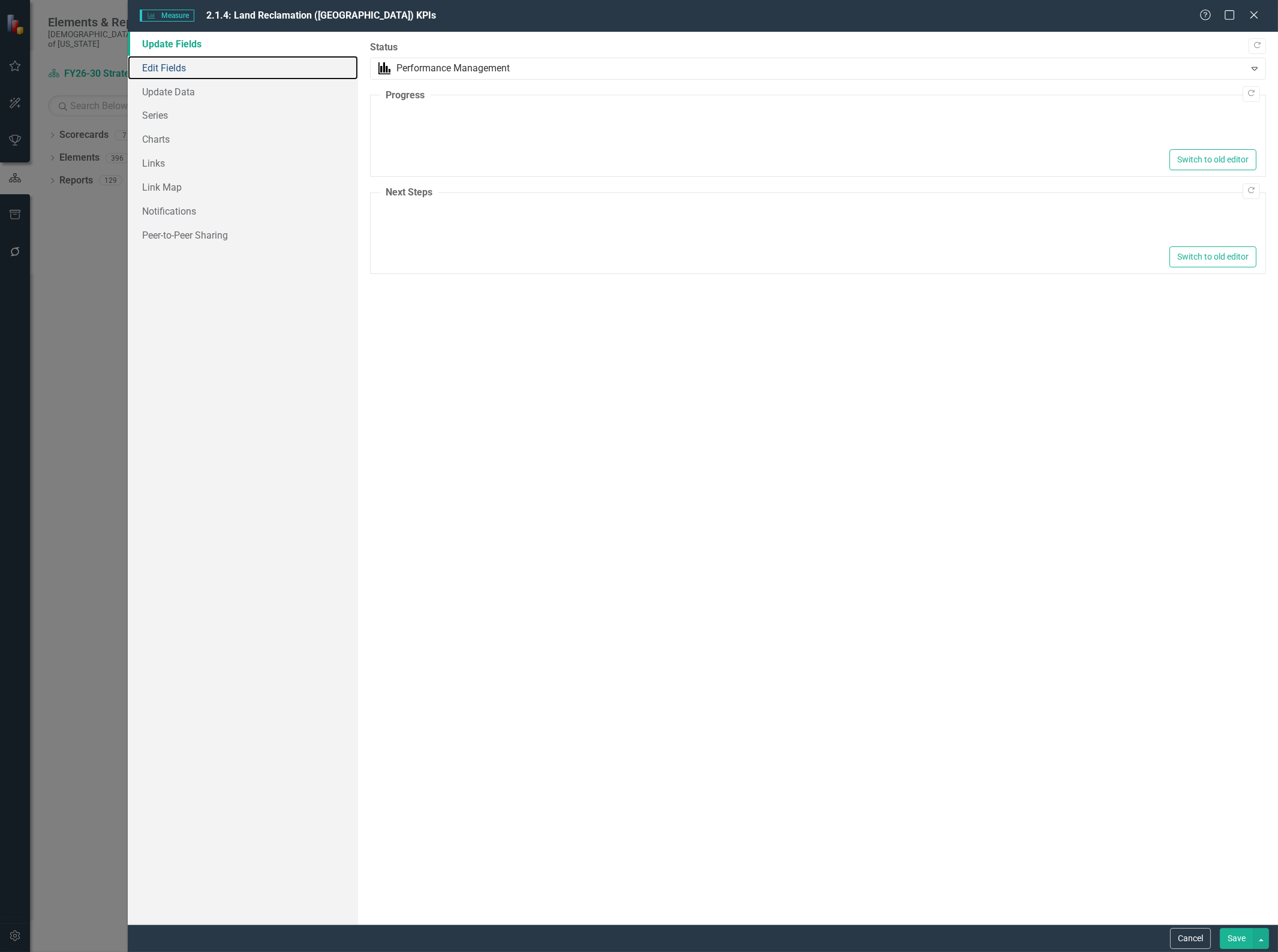
click at [195, 73] on link "Edit Fields" at bounding box center [243, 68] width 230 height 24
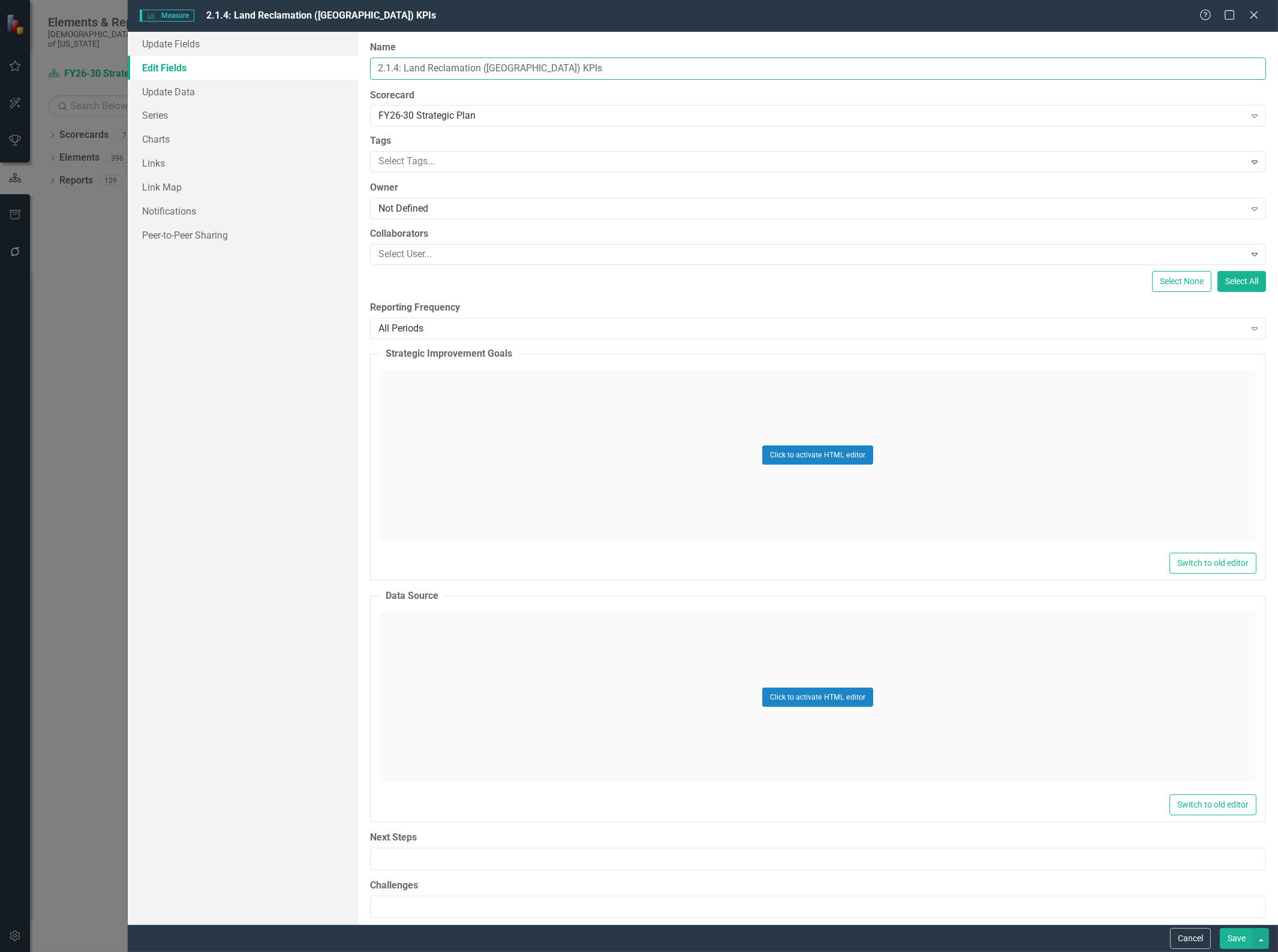
drag, startPoint x: 598, startPoint y: 71, endPoint x: 554, endPoint y: 77, distance: 44.4
click at [555, 77] on input "2.1.4: Land Reclamation ([GEOGRAPHIC_DATA]) KPIs" at bounding box center [818, 69] width 896 height 22
drag, startPoint x: 537, startPoint y: 69, endPoint x: 405, endPoint y: 73, distance: 132.1
click at [405, 73] on input "2.1.4: Land Reclamation ([GEOGRAPHIC_DATA]) KPIs" at bounding box center [818, 69] width 896 height 22
paste input "Sardis Lake - Land Reclamation and Development"
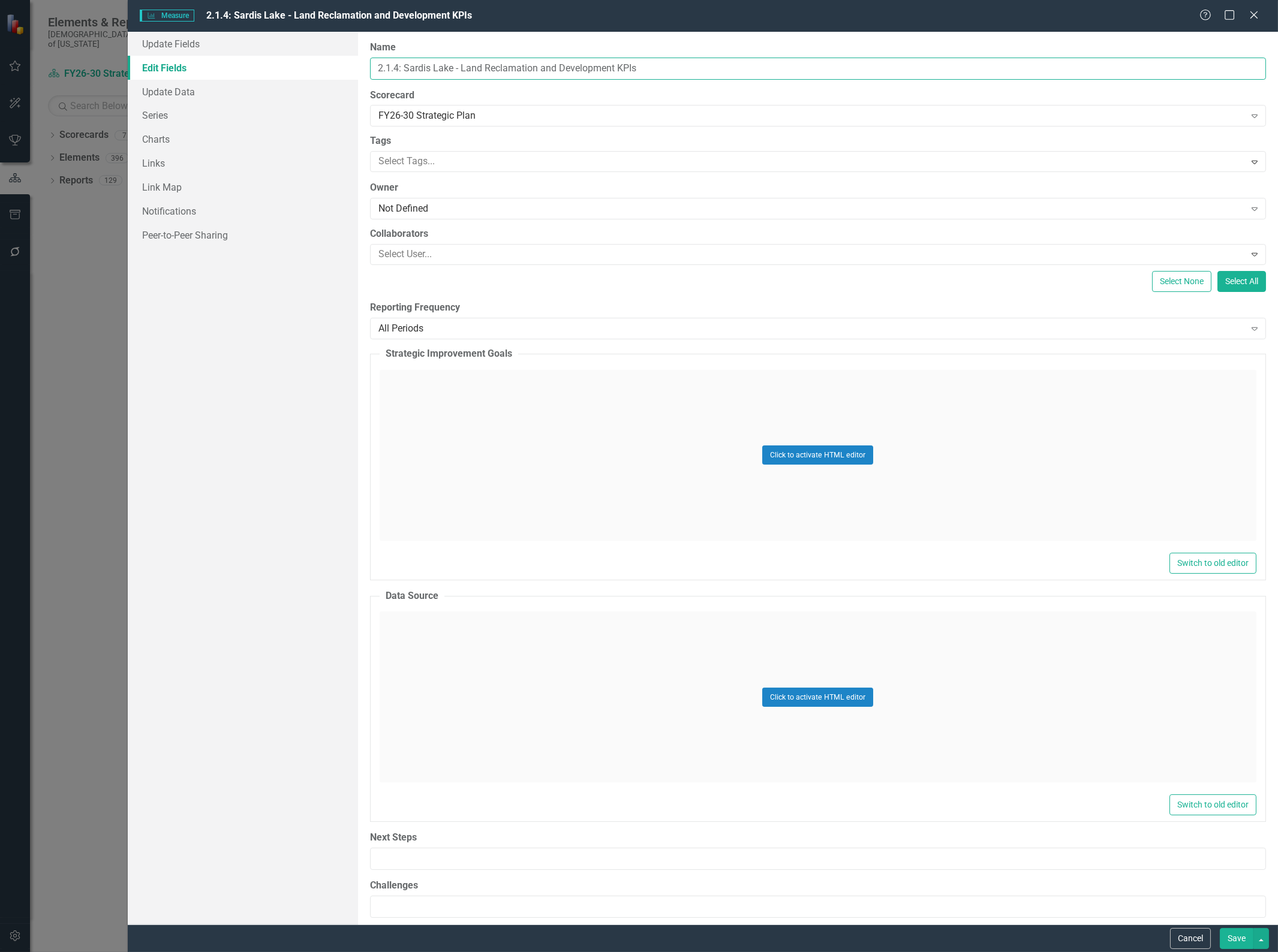
type input "2.1.4: Sardis Lake - Land Reclamation and Development KPIs"
click at [1231, 938] on button "Save" at bounding box center [1237, 939] width 34 height 21
